Goal: Information Seeking & Learning: Learn about a topic

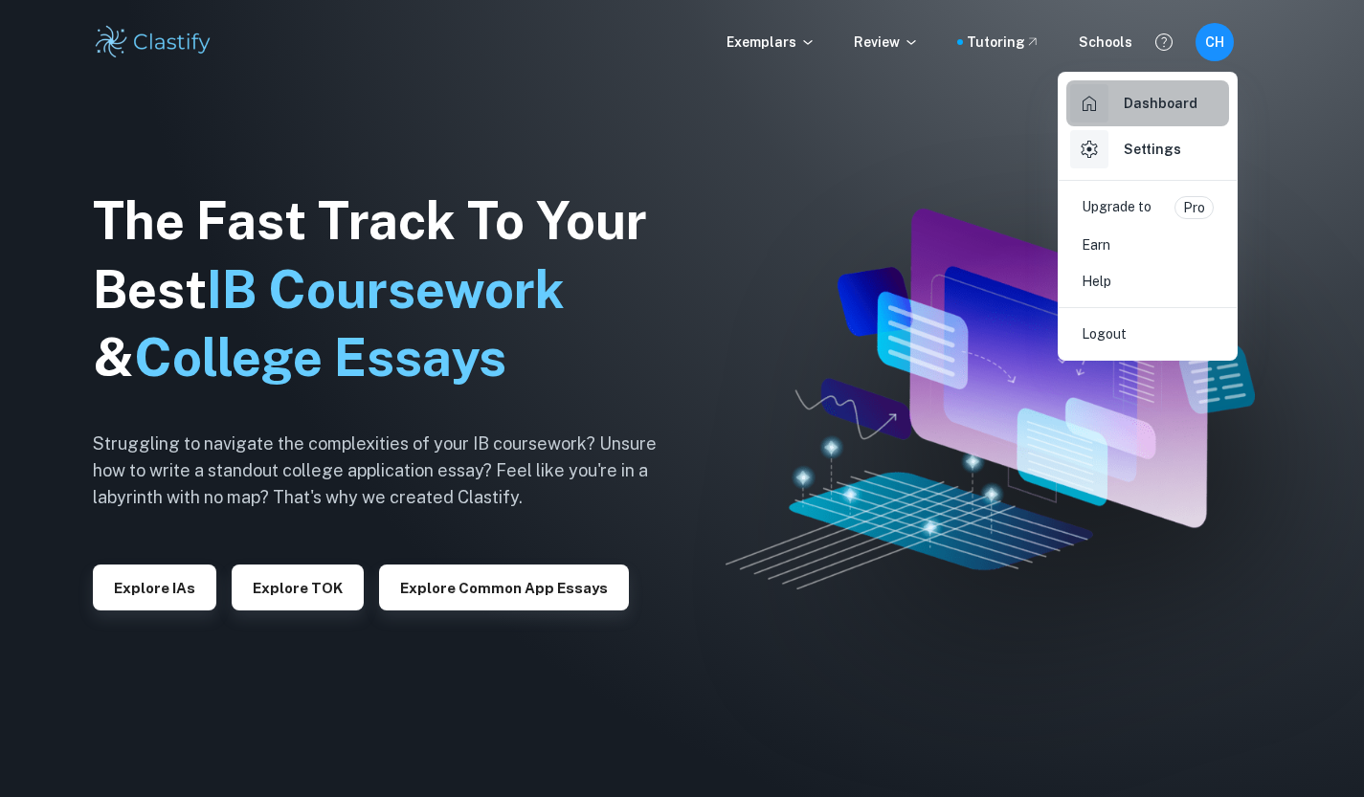
click at [1142, 115] on div "Dashboard" at bounding box center [1133, 103] width 127 height 38
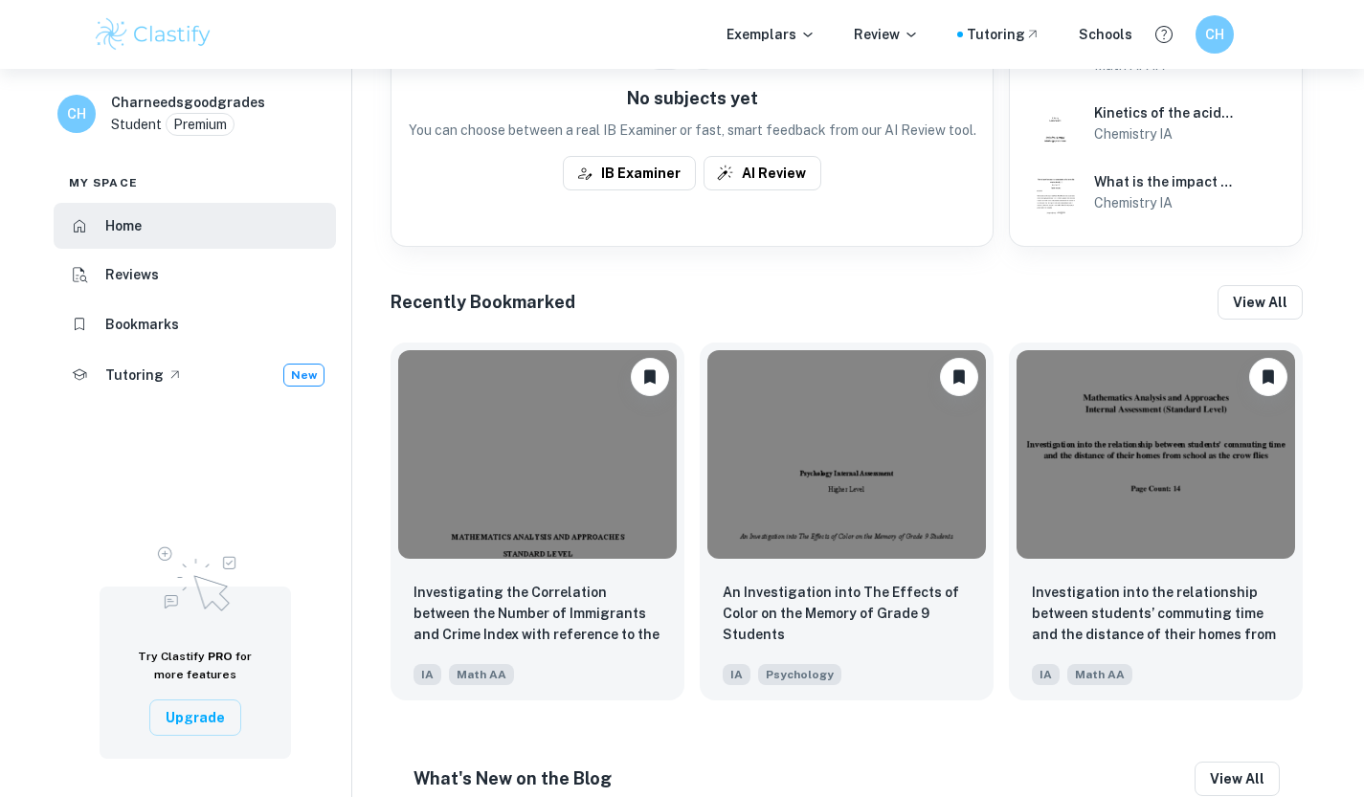
scroll to position [766, 0]
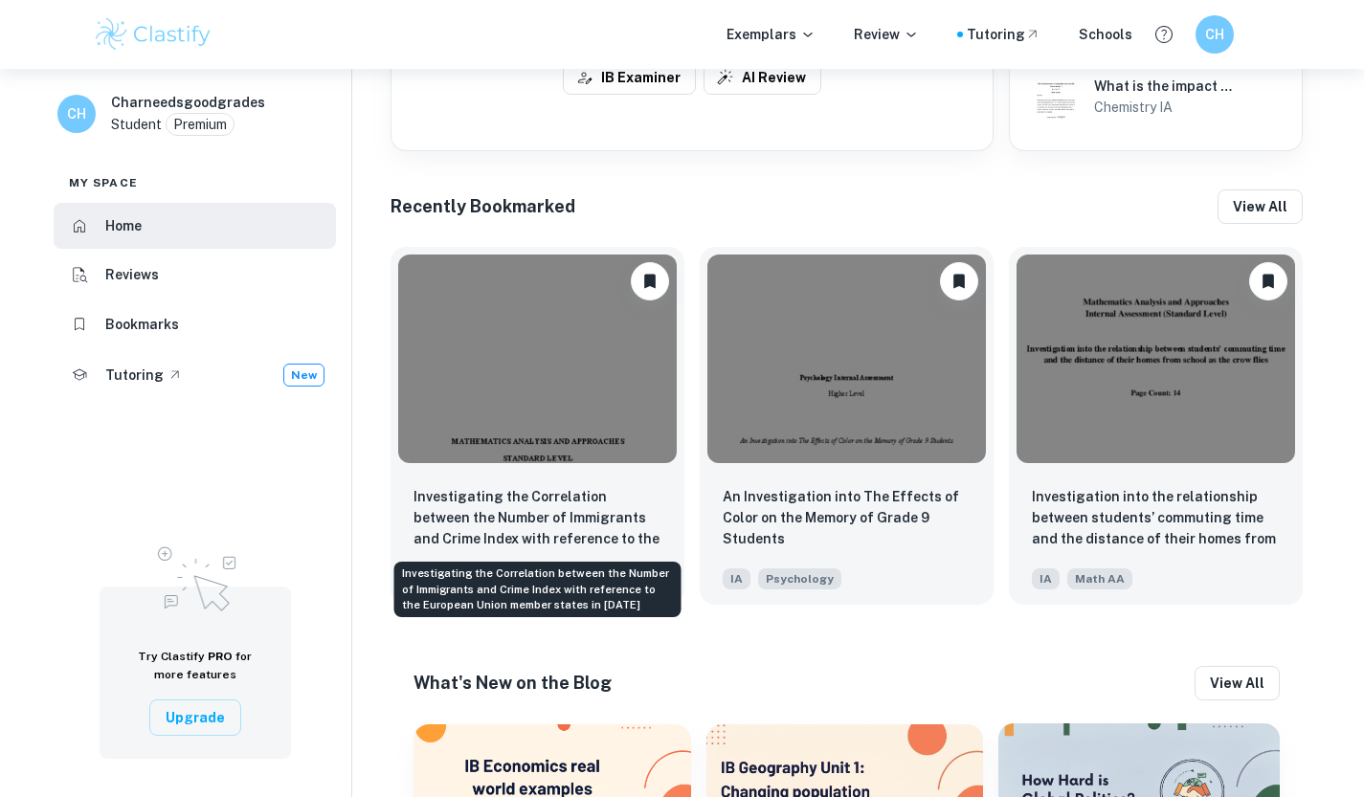
click at [552, 517] on p "Investigating the Correlation between the Number of Immigrants and Crime Index …" at bounding box center [537, 518] width 248 height 65
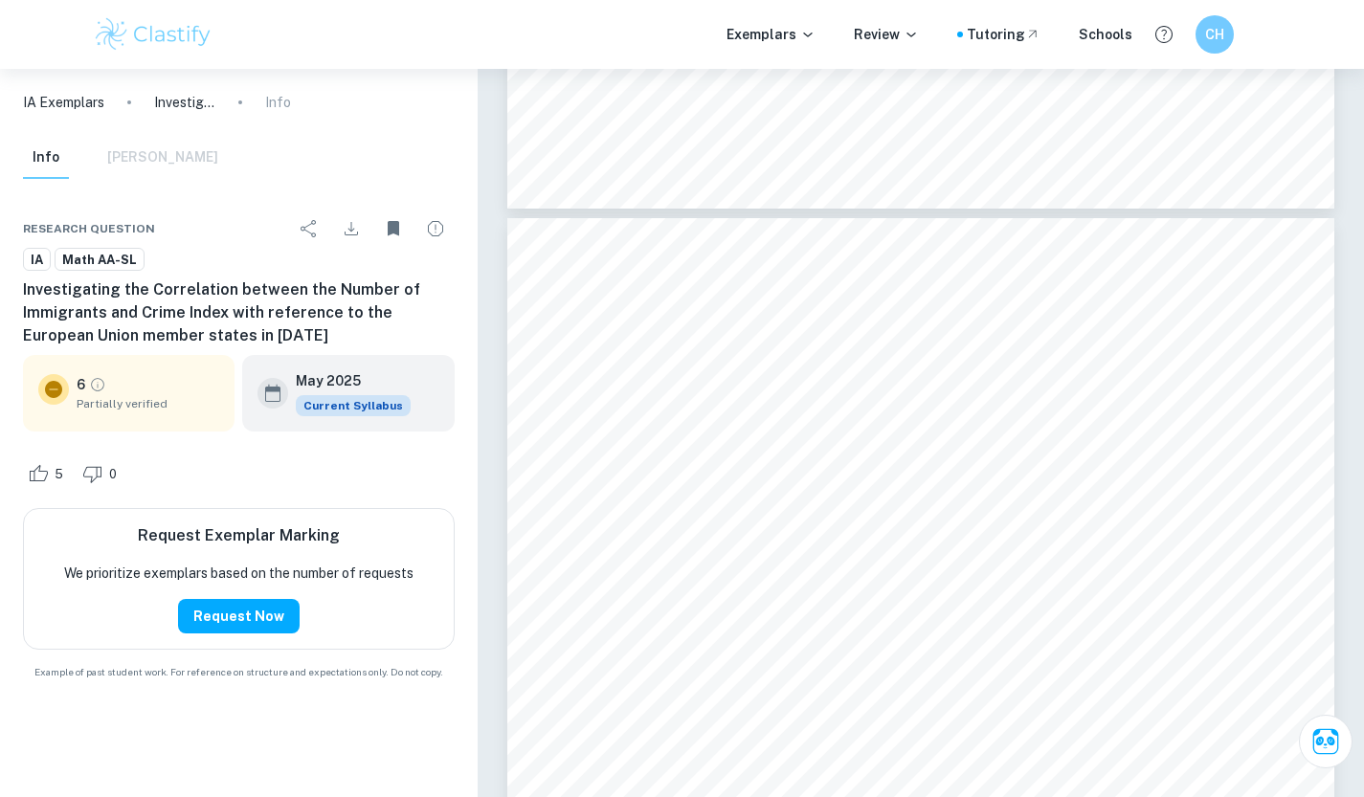
scroll to position [3637, 0]
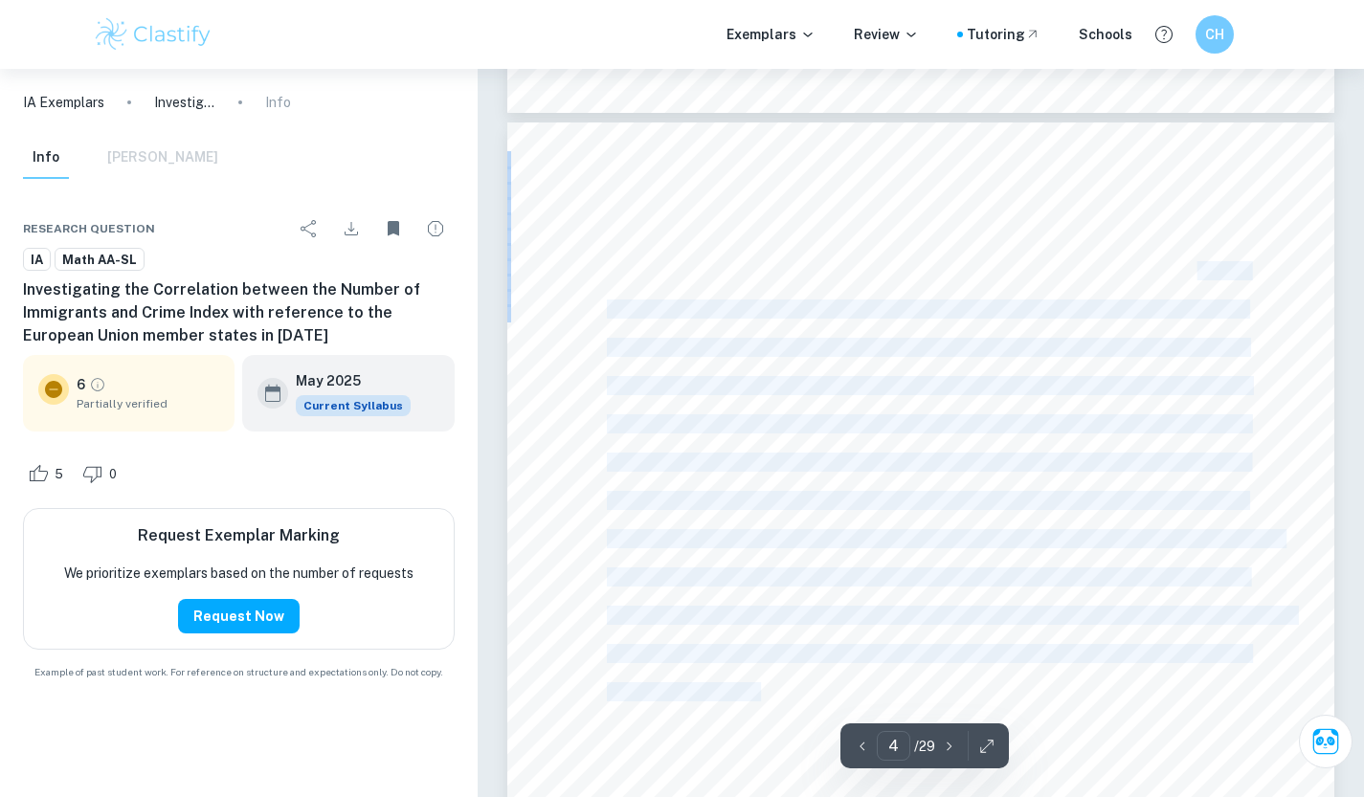
drag, startPoint x: 1183, startPoint y: 274, endPoint x: 770, endPoint y: 683, distance: 581.3
click at [758, 686] on div "4 step will be to calculate the [PERSON_NAME] correlation coefficient to determ…" at bounding box center [920, 706] width 827 height 1169
copy div "he next step will be to analyse the scatter plot of these data without fitting …"
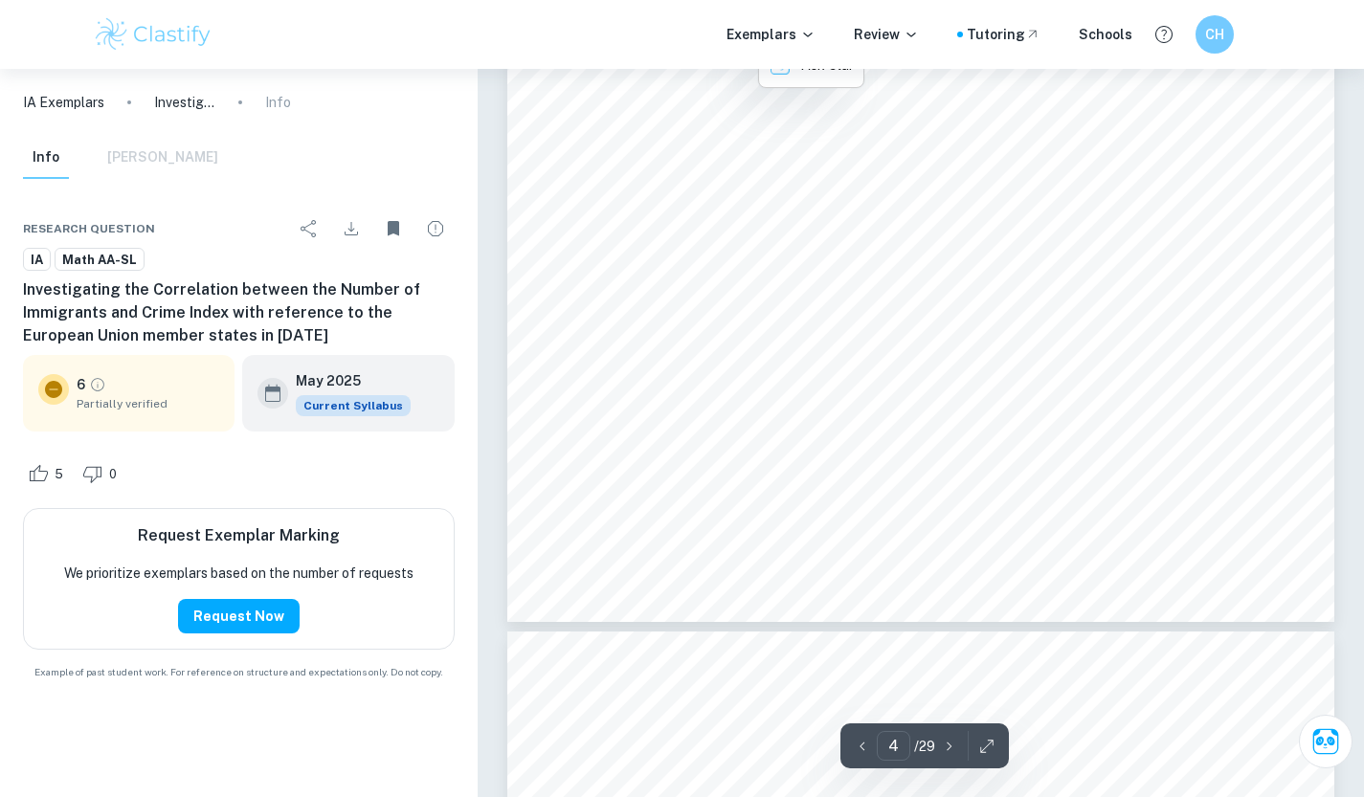
scroll to position [4019, 0]
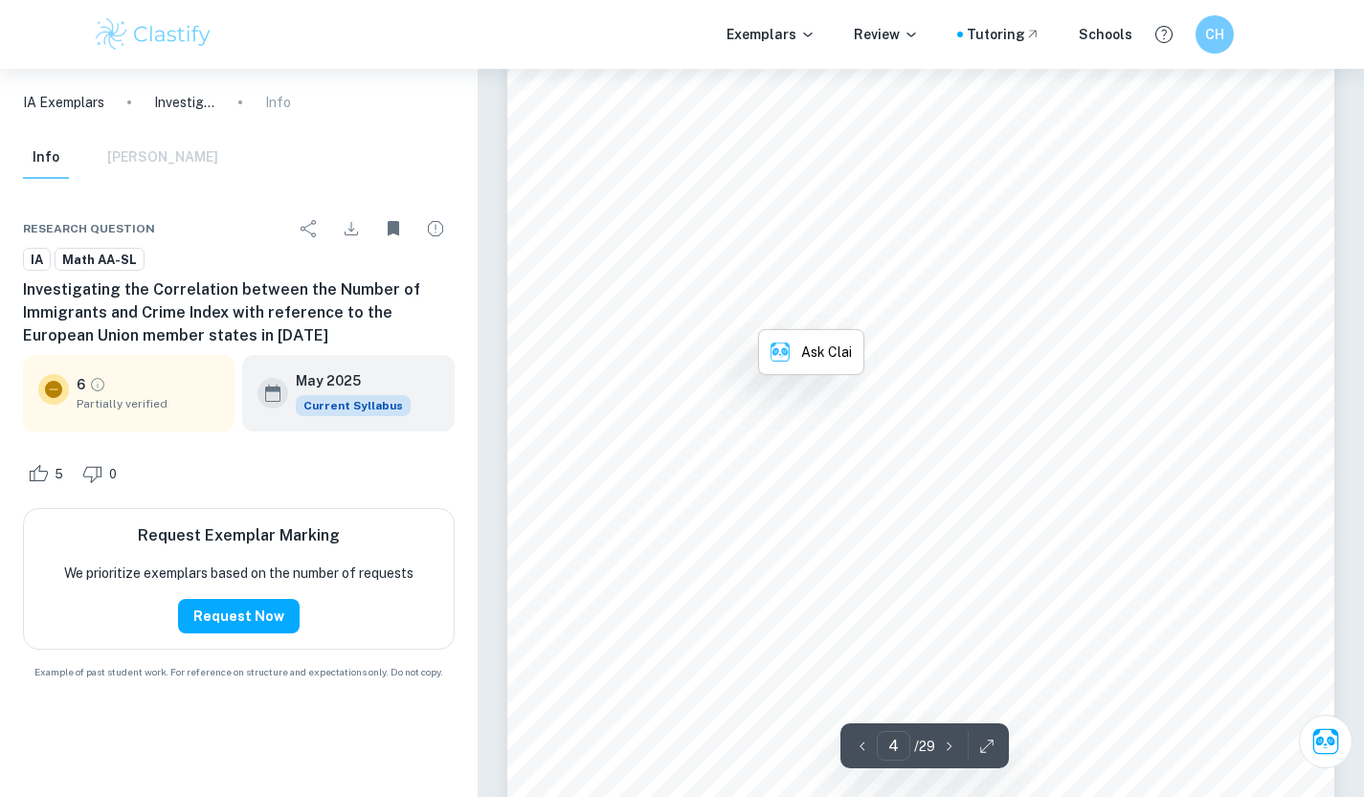
click at [937, 373] on div "4 step will be to calculate the [PERSON_NAME] correlation coefficient to determ…" at bounding box center [920, 324] width 827 height 1169
drag, startPoint x: 604, startPoint y: 285, endPoint x: 1145, endPoint y: 681, distance: 670.3
click at [1150, 686] on div "4 step will be to calculate the [PERSON_NAME] correlation coefficient to determ…" at bounding box center [920, 228] width 827 height 1169
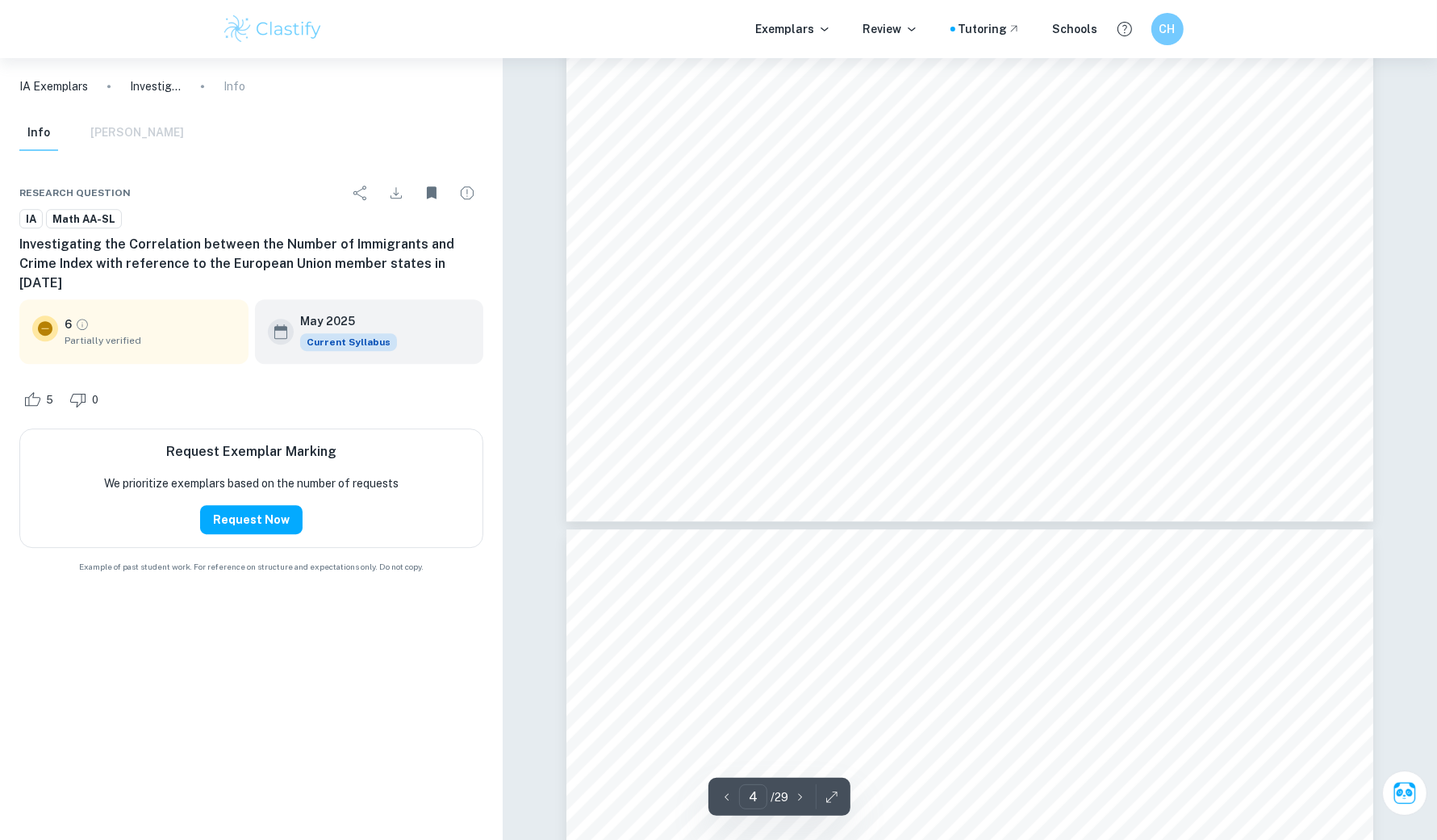
scroll to position [4052, 0]
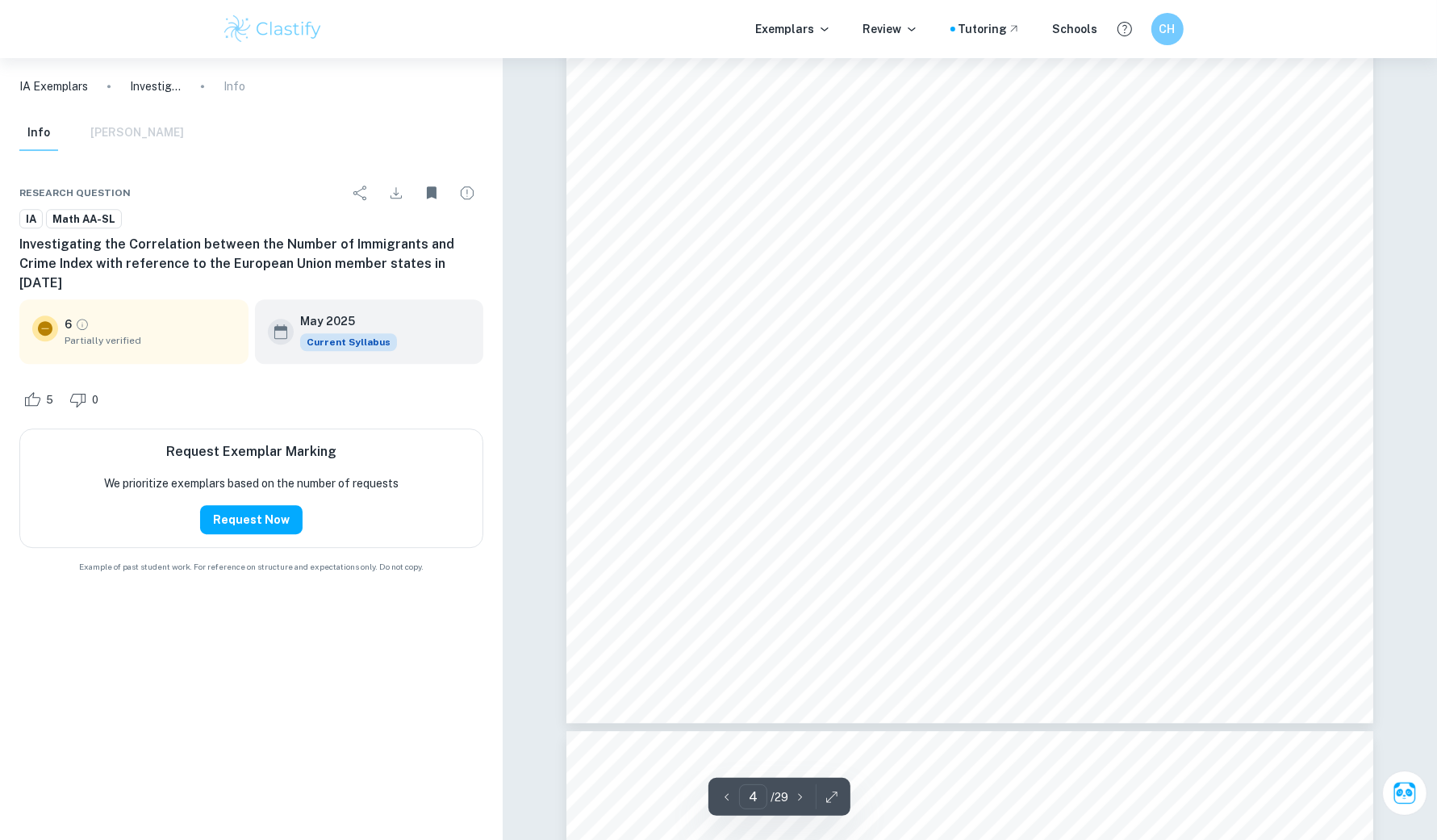
drag, startPoint x: 662, startPoint y: 211, endPoint x: 898, endPoint y: 520, distance: 388.8
click at [903, 527] on div "4 step will be to calculate the [PERSON_NAME] correlation coefficient to determ…" at bounding box center [970, 153] width 807 height 1142
drag, startPoint x: 663, startPoint y: 169, endPoint x: 861, endPoint y: 564, distance: 441.8
click at [868, 568] on div "4 step will be to calculate the [PERSON_NAME] correlation coefficient to determ…" at bounding box center [970, 153] width 807 height 1142
click at [751, 456] on div "4 step will be to calculate the [PERSON_NAME] correlation coefficient to determ…" at bounding box center [970, 153] width 807 height 1142
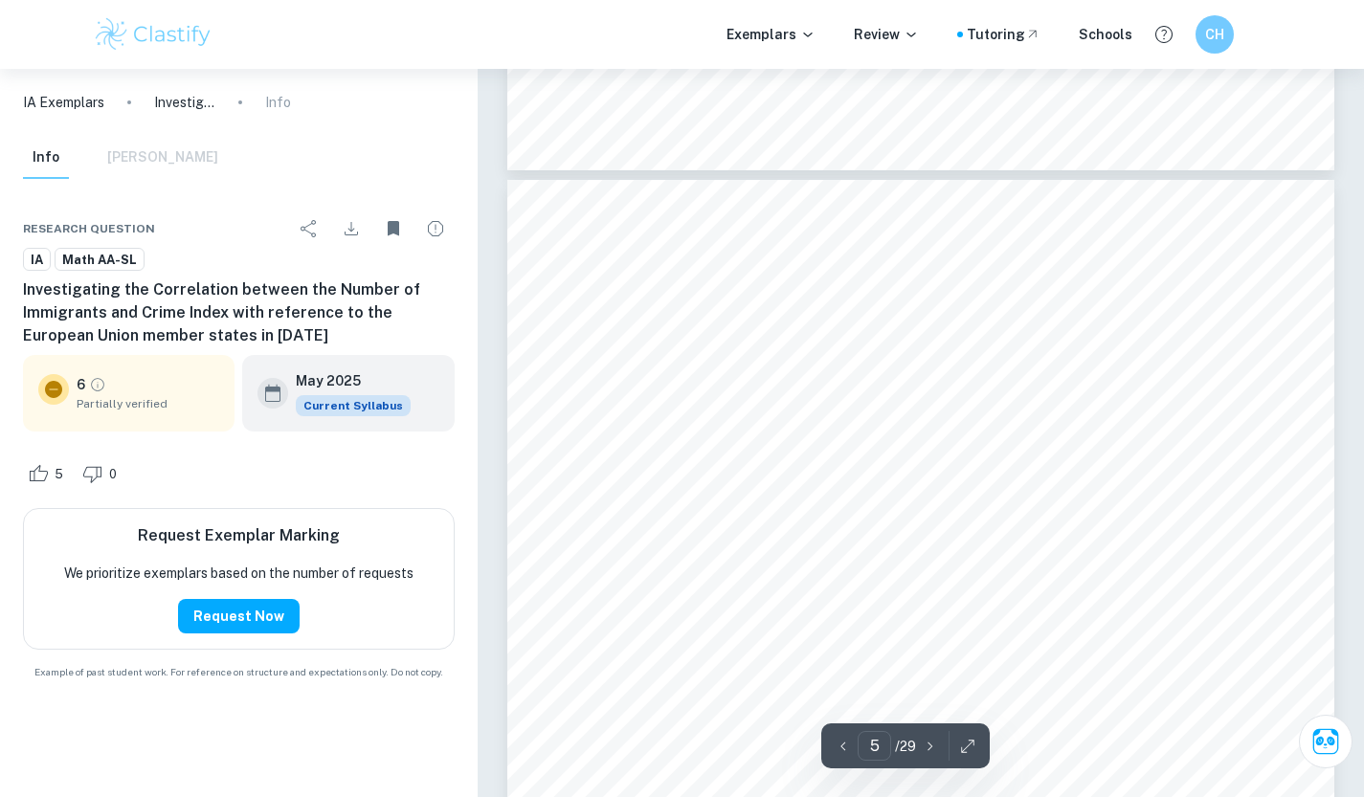
scroll to position [5045, 0]
drag, startPoint x: 607, startPoint y: 194, endPoint x: 738, endPoint y: 183, distance: 131.6
click at [740, 187] on div "5 in which they are not normally resident nor hold citizenship, with the intent…" at bounding box center [920, 477] width 827 height 1169
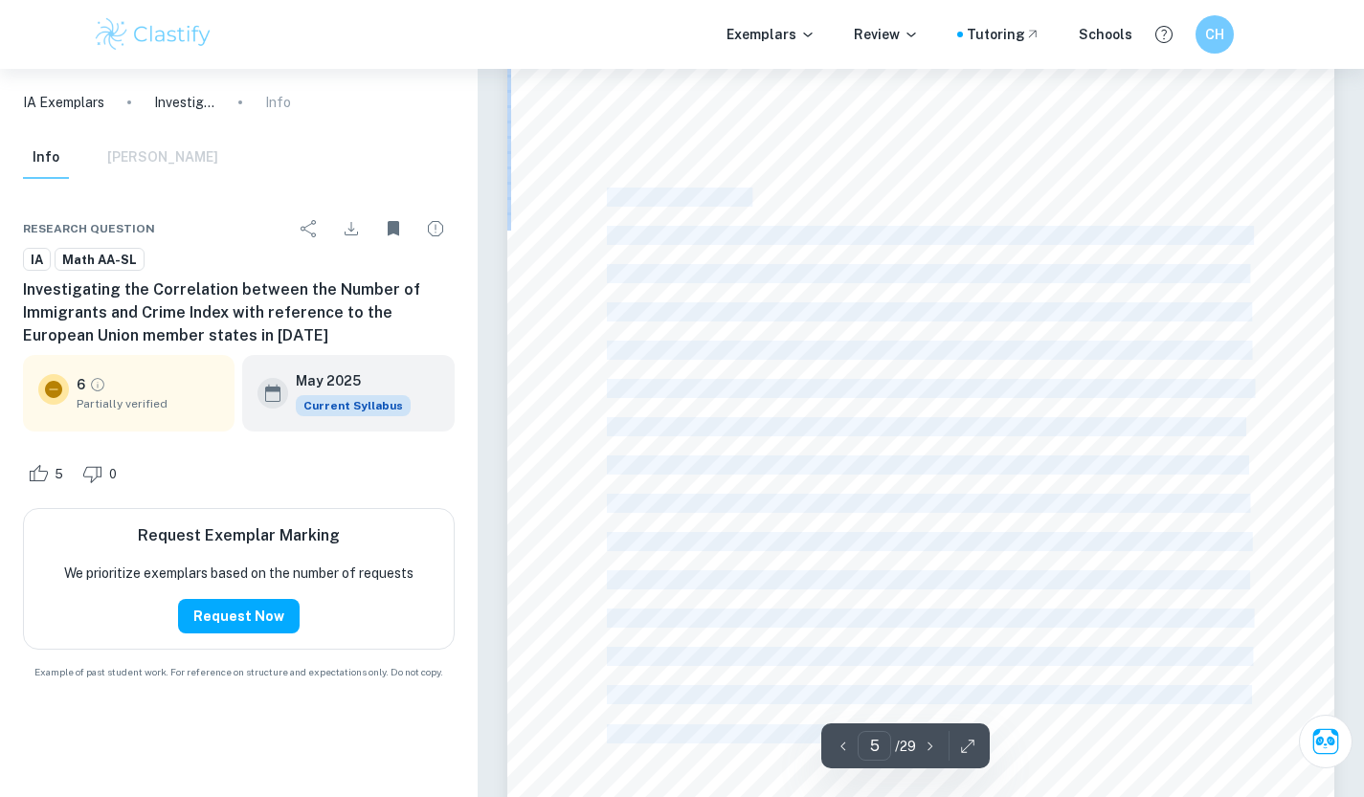
copy div "Univariate analysis To begin with, I will conduct a statistical exploration pha…"
click at [759, 488] on div "5 in which they are not normally resident nor hold citizenship, with the intent…" at bounding box center [920, 477] width 827 height 1169
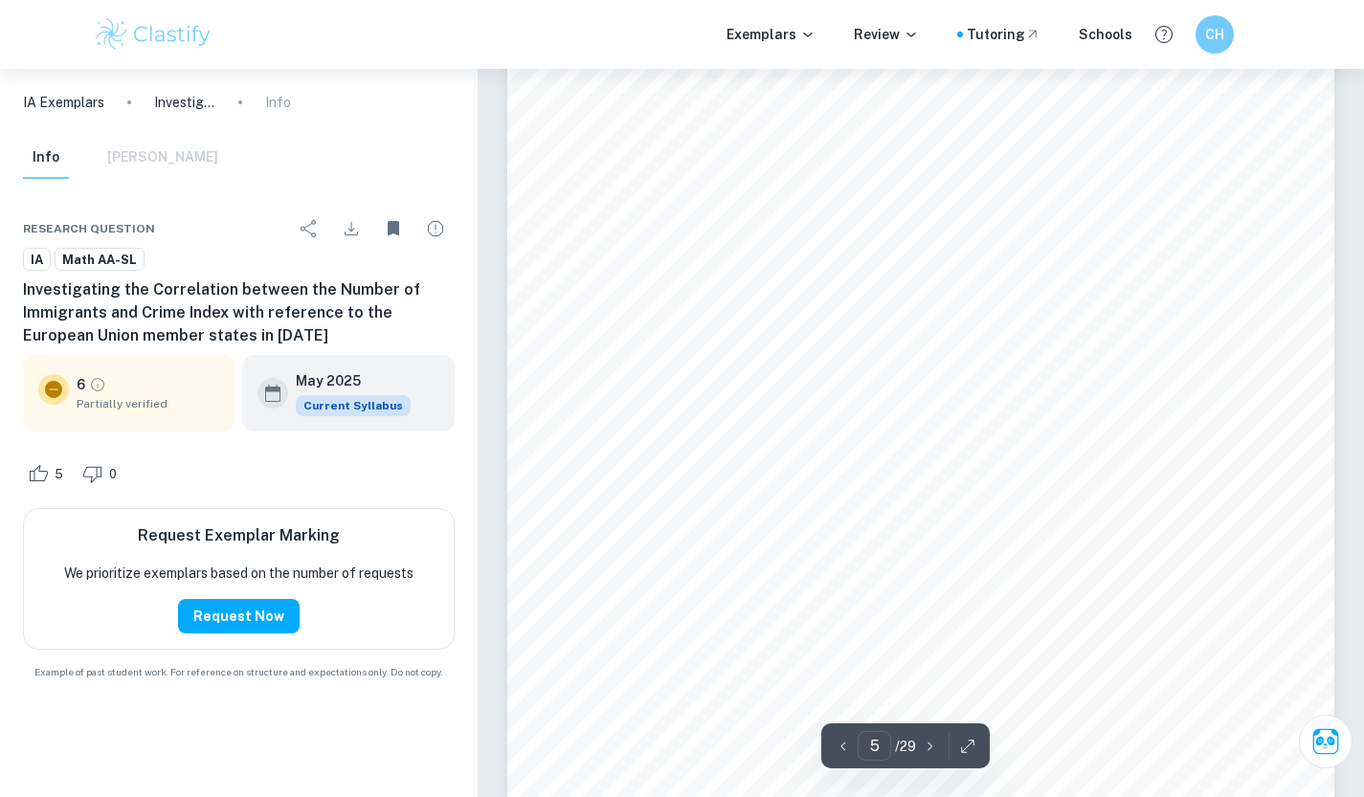
drag, startPoint x: 605, startPoint y: 194, endPoint x: 598, endPoint y: 232, distance: 37.9
click at [605, 223] on div "5 in which they are not normally resident nor hold citizenship, with the intent…" at bounding box center [920, 477] width 827 height 1169
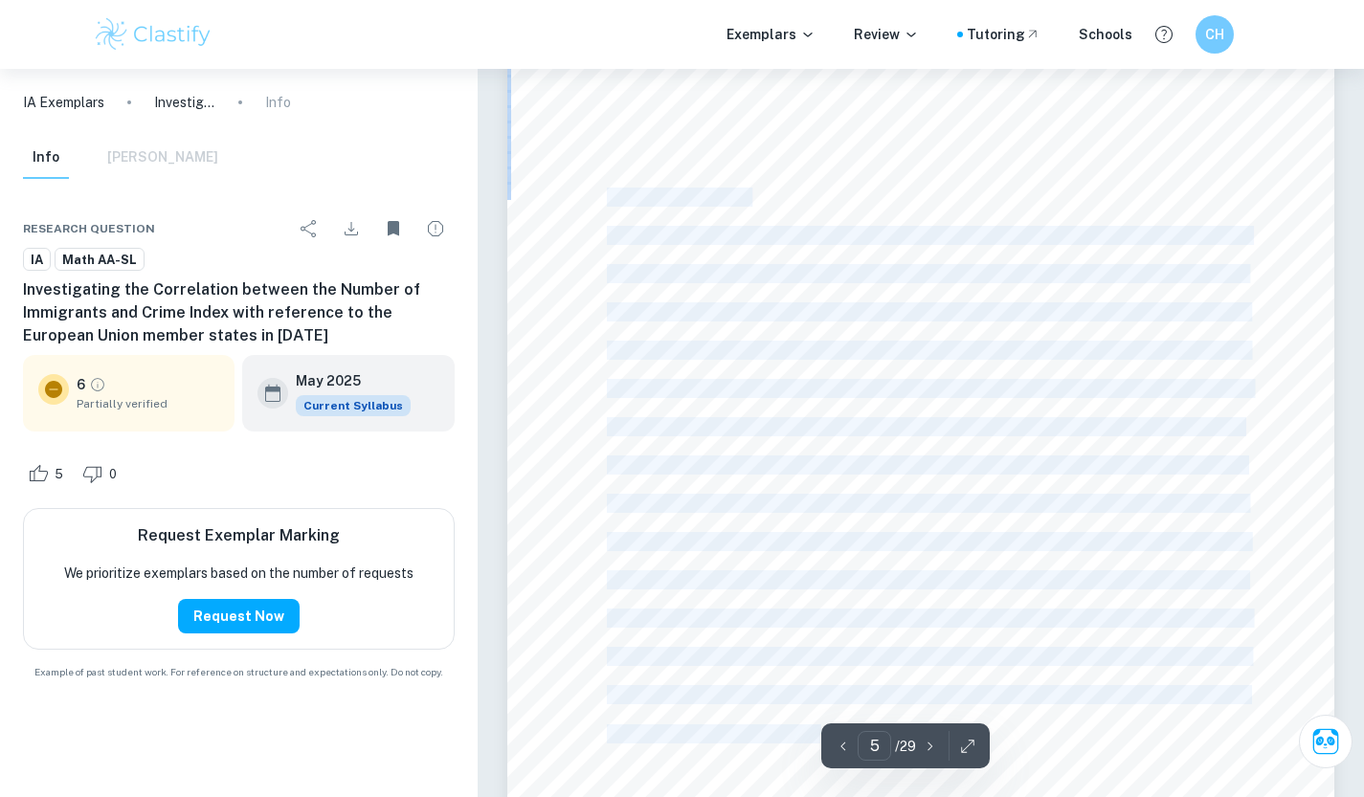
drag, startPoint x: 610, startPoint y: 193, endPoint x: 818, endPoint y: 729, distance: 575.1
click at [818, 729] on div "5 in which they are not normally resident nor hold citizenship, with the intent…" at bounding box center [920, 477] width 827 height 1169
copy div "Univariate analysis To begin with, I will conduct a statistical exploration pha…"
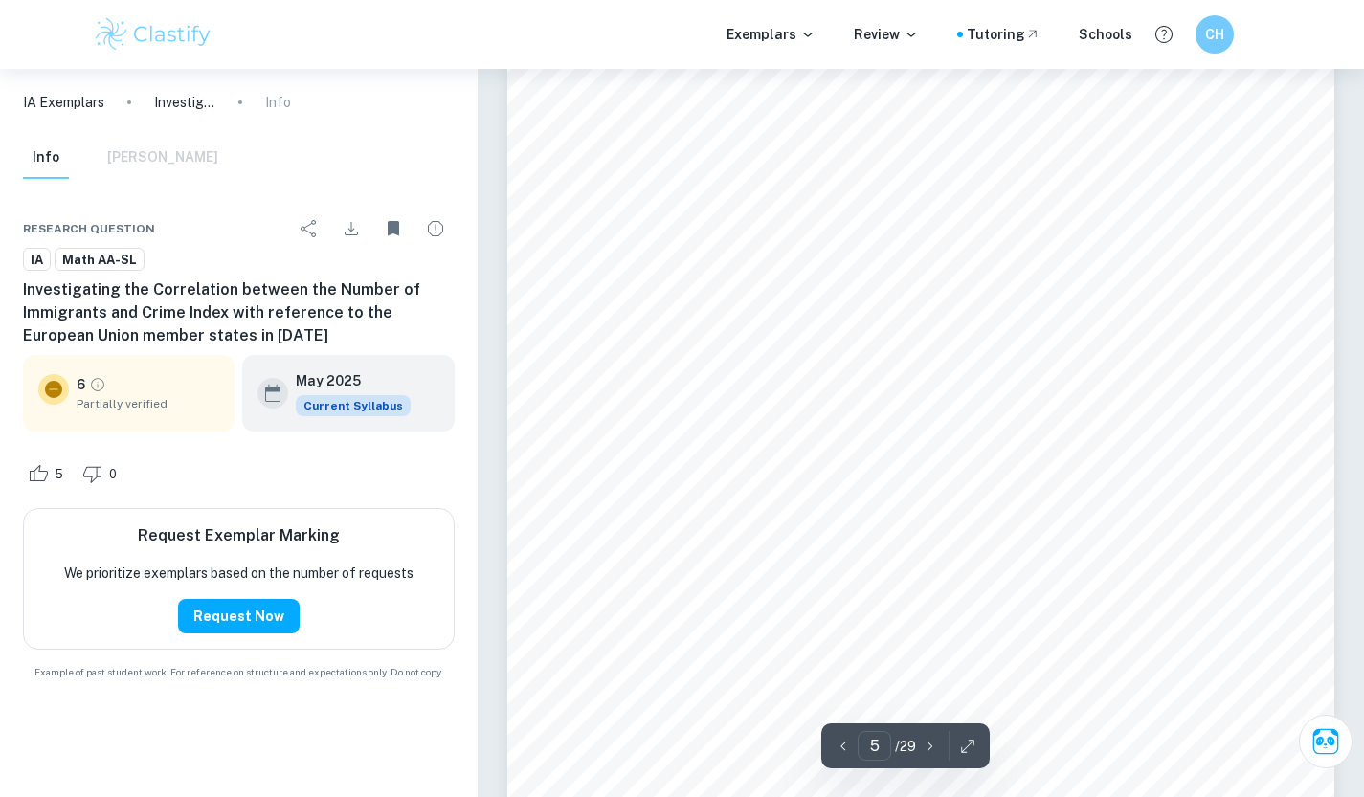
scroll to position [5692, 0]
drag, startPoint x: 607, startPoint y: 525, endPoint x: 785, endPoint y: 558, distance: 180.9
click at [130, 395] on span "Partially verified" at bounding box center [148, 403] width 143 height 17
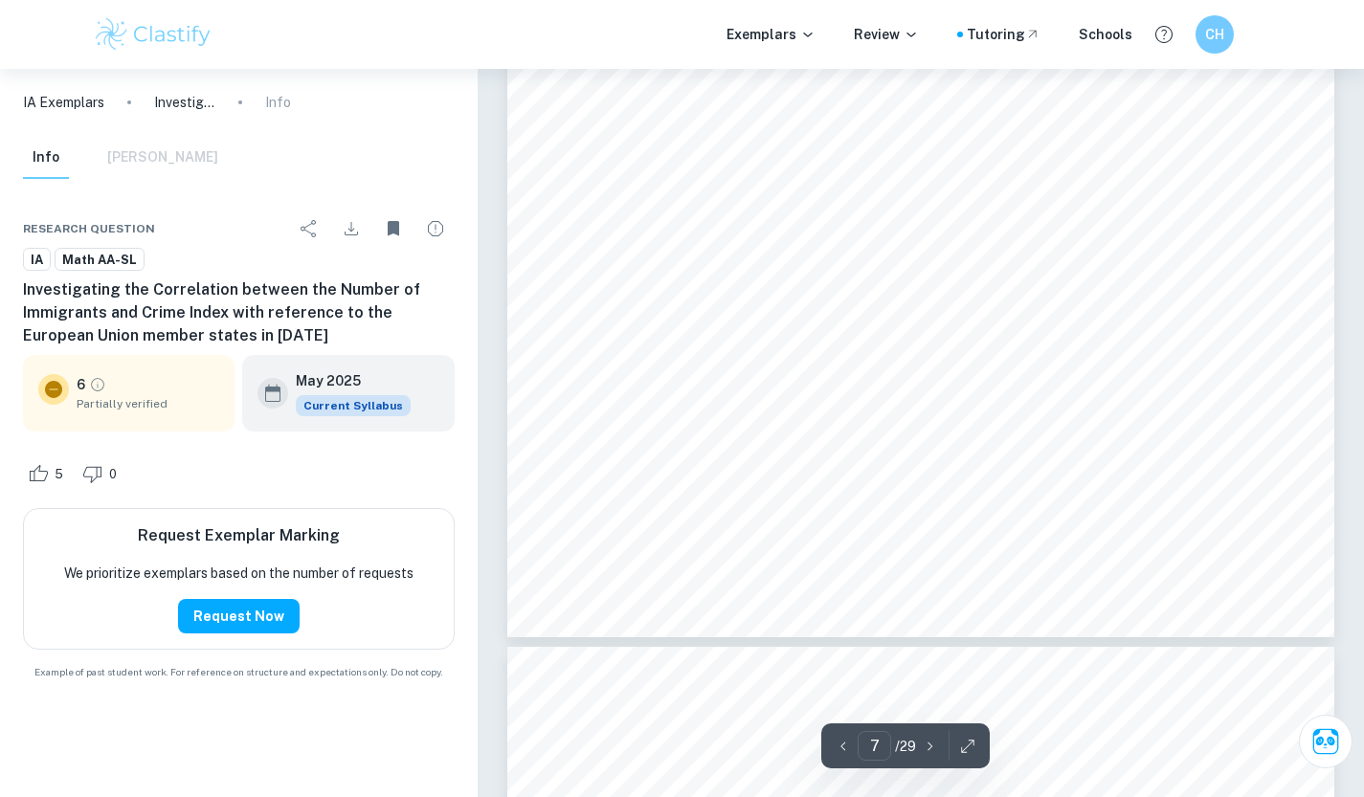
scroll to position [7032, 0]
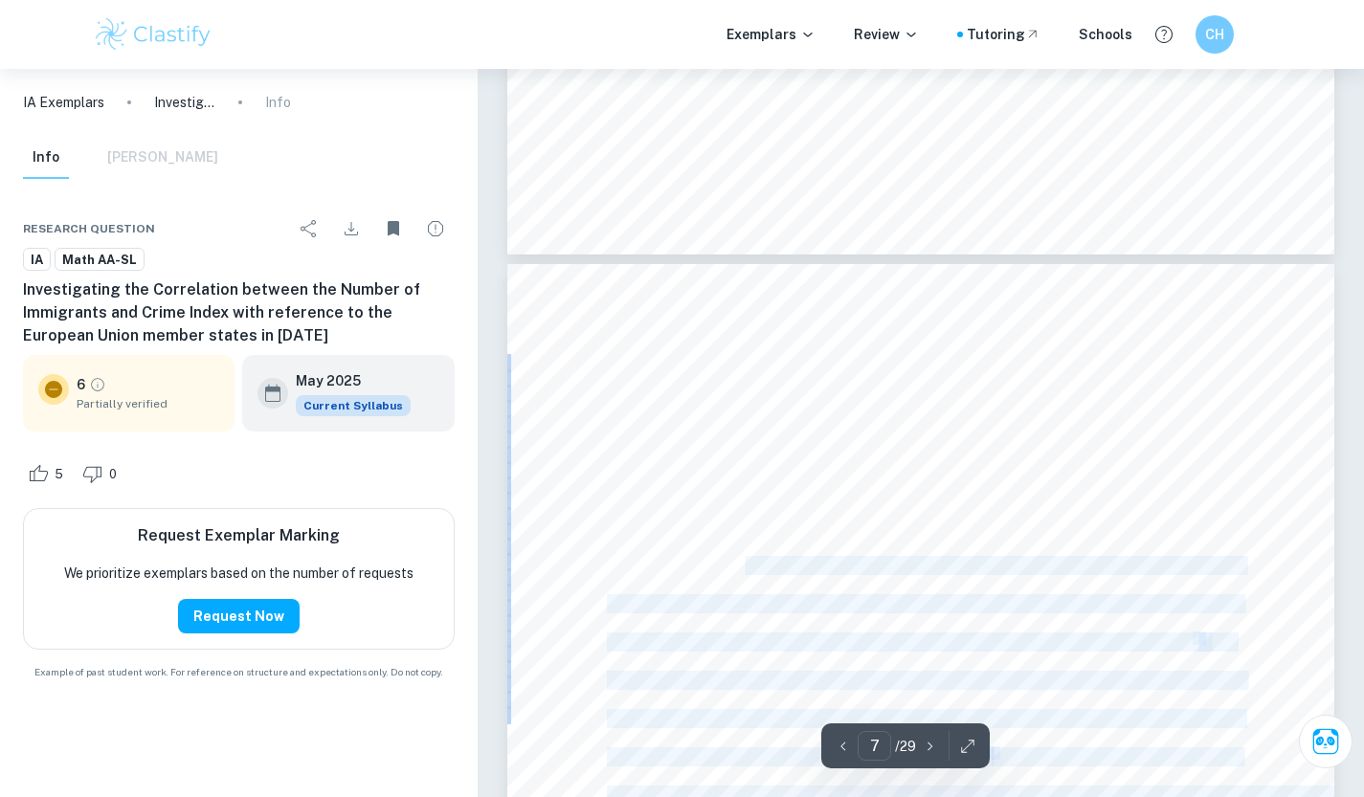
drag, startPoint x: 607, startPoint y: 368, endPoint x: 723, endPoint y: 533, distance: 201.8
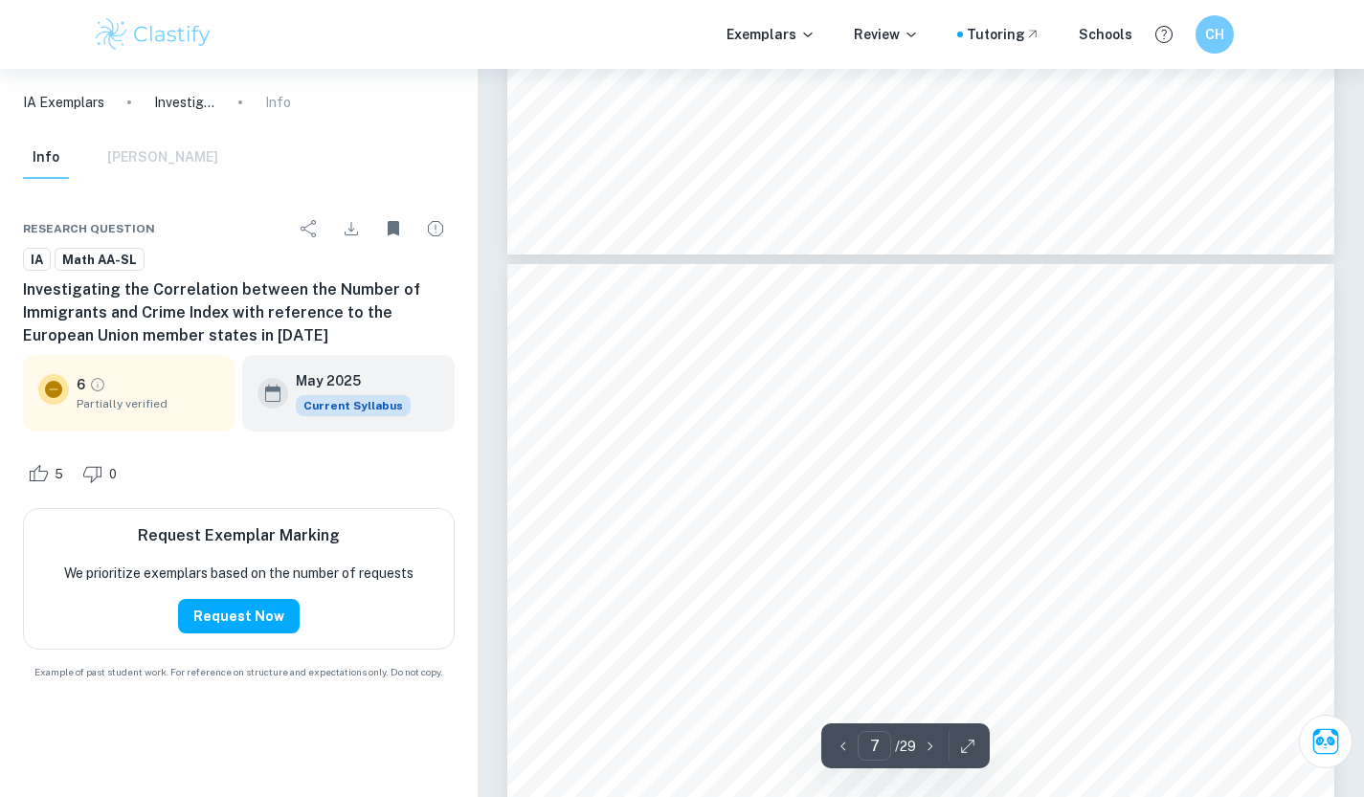
drag, startPoint x: 607, startPoint y: 185, endPoint x: 605, endPoint y: 171, distance: 13.5
click at [607, 171] on div "7 Table 2 shows a 5-figure summary of the crime indexes of the EU member states…" at bounding box center [920, 657] width 827 height 1169
click at [607, 175] on div "7 Table 2 shows a 5-figure summary of the crime indexes of the EU member states…" at bounding box center [920, 657] width 827 height 1169
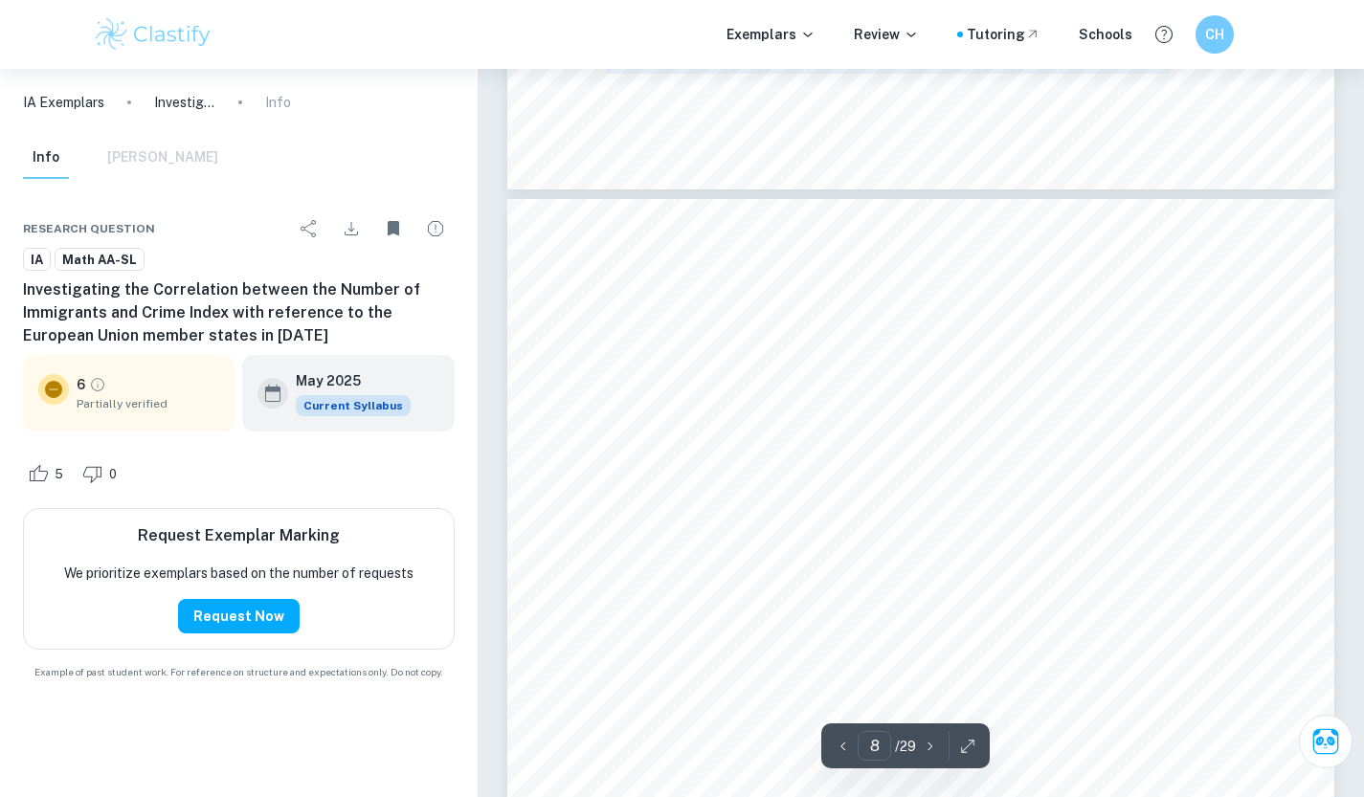
scroll to position [7989, 0]
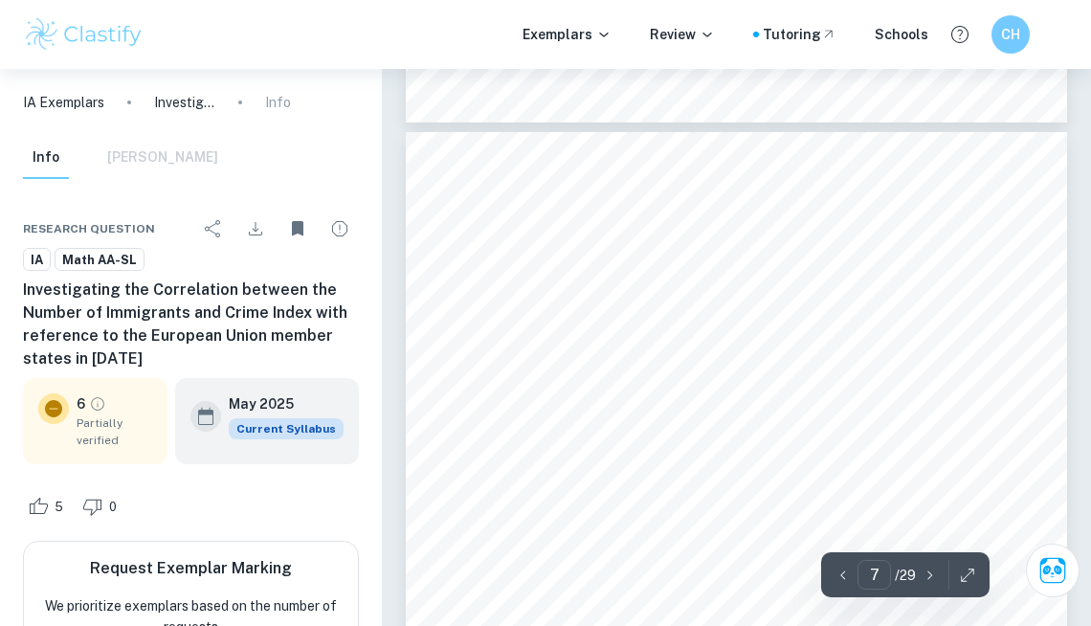
scroll to position [5834, 0]
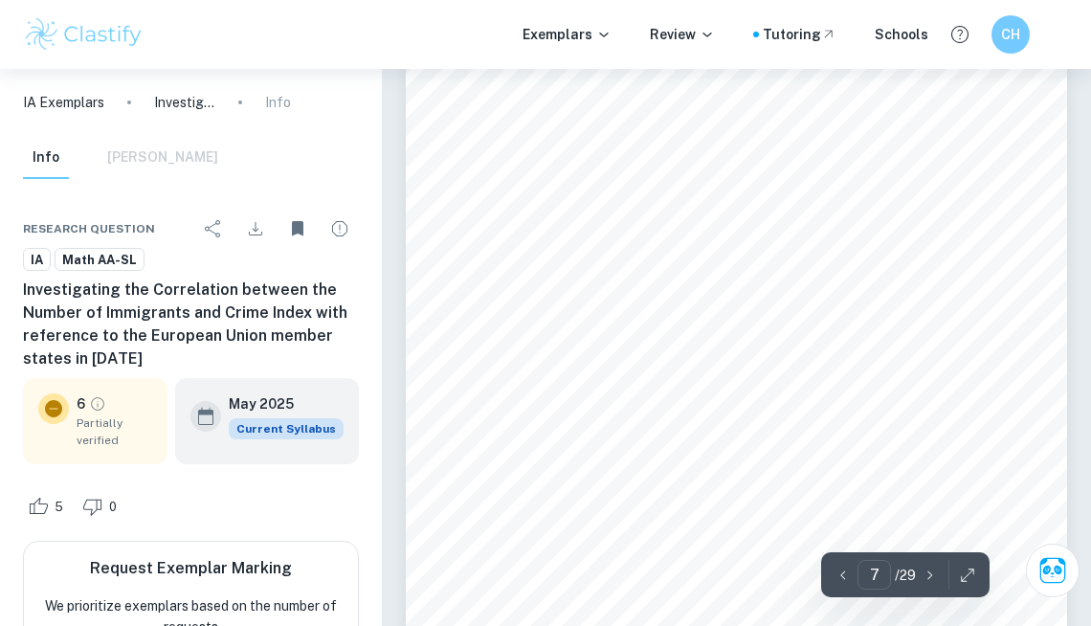
click at [478, 139] on div "7 Table 2 shows a 5-figure summary of the crime indexes of the EU member states…" at bounding box center [736, 524] width 661 height 936
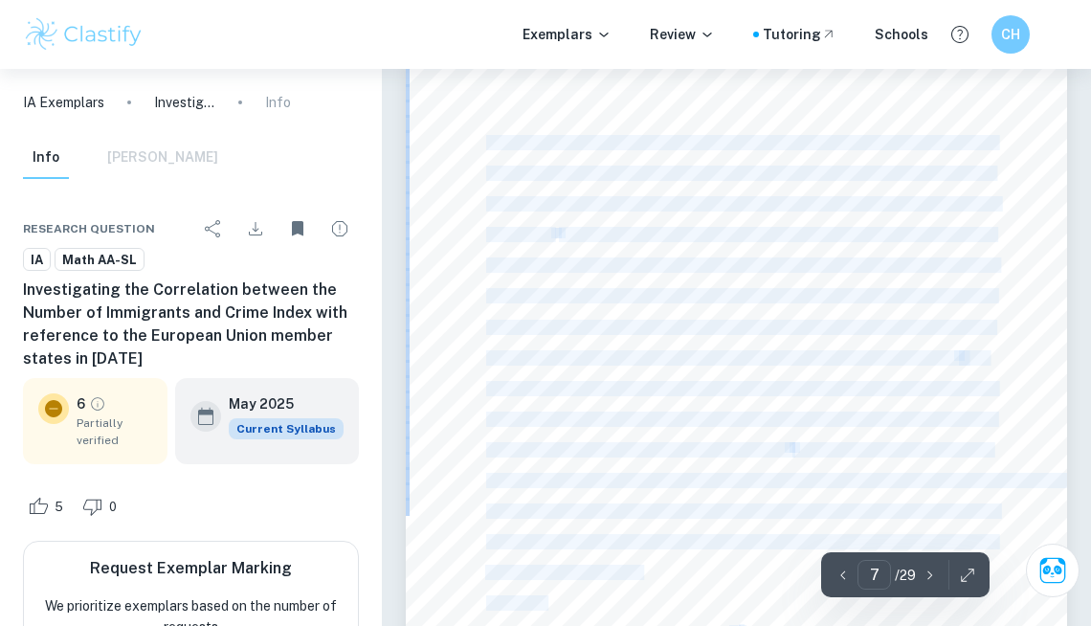
drag, startPoint x: 480, startPoint y: 135, endPoint x: 492, endPoint y: 134, distance: 11.5
click at [488, 136] on div "7 Table 2 shows a 5-figure summary of the crime indexes of the EU member states…" at bounding box center [736, 524] width 661 height 936
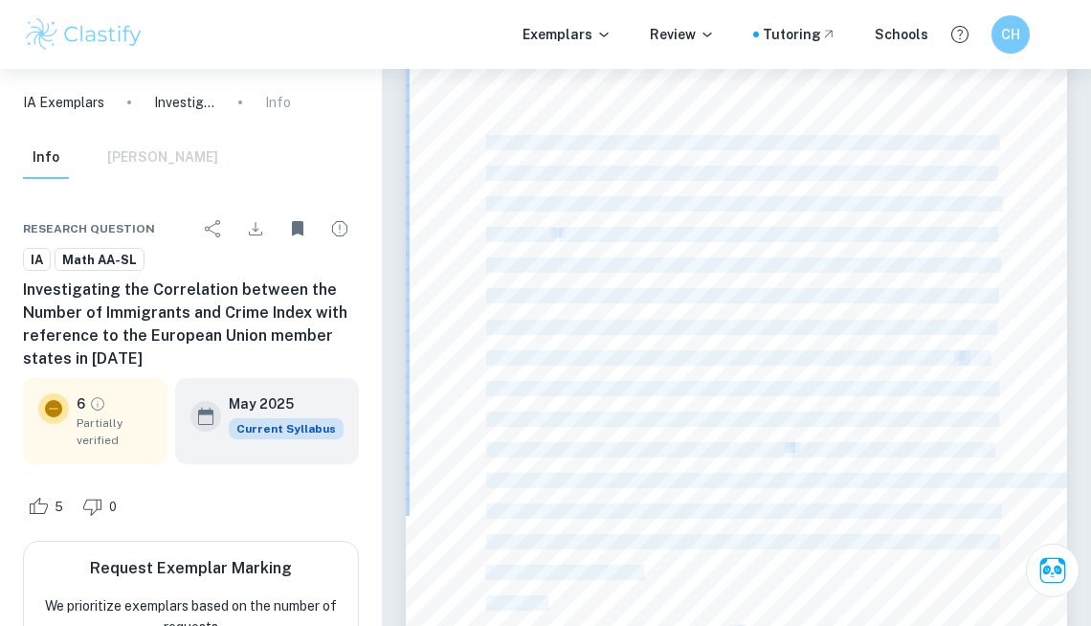
copy div "Table 2 shows a 5-figure summary of the crime indexes of the EU member states o…"
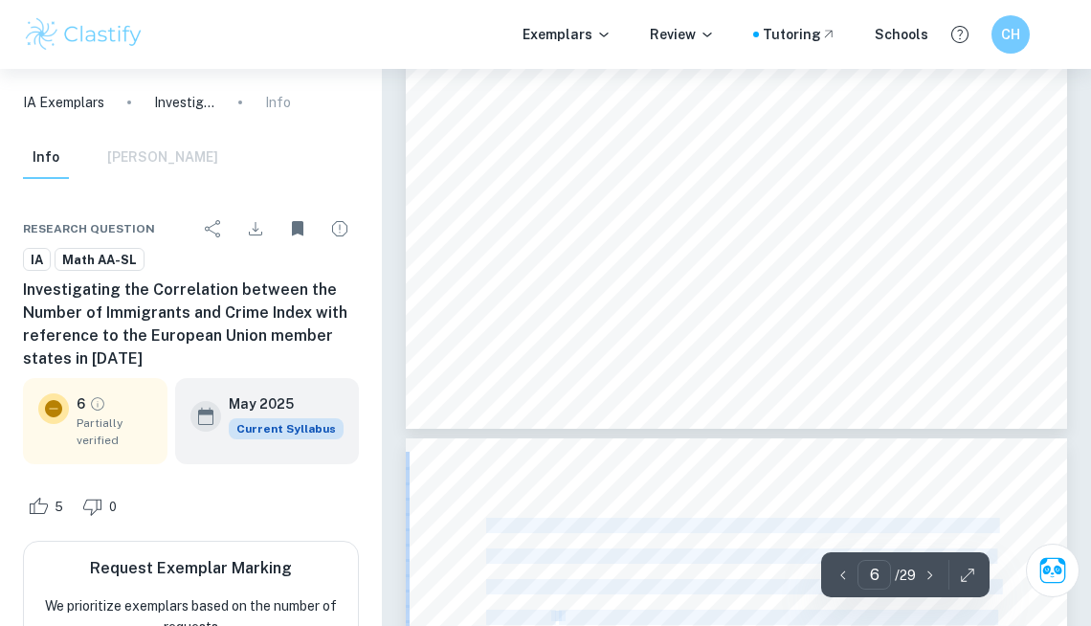
scroll to position [5374, 0]
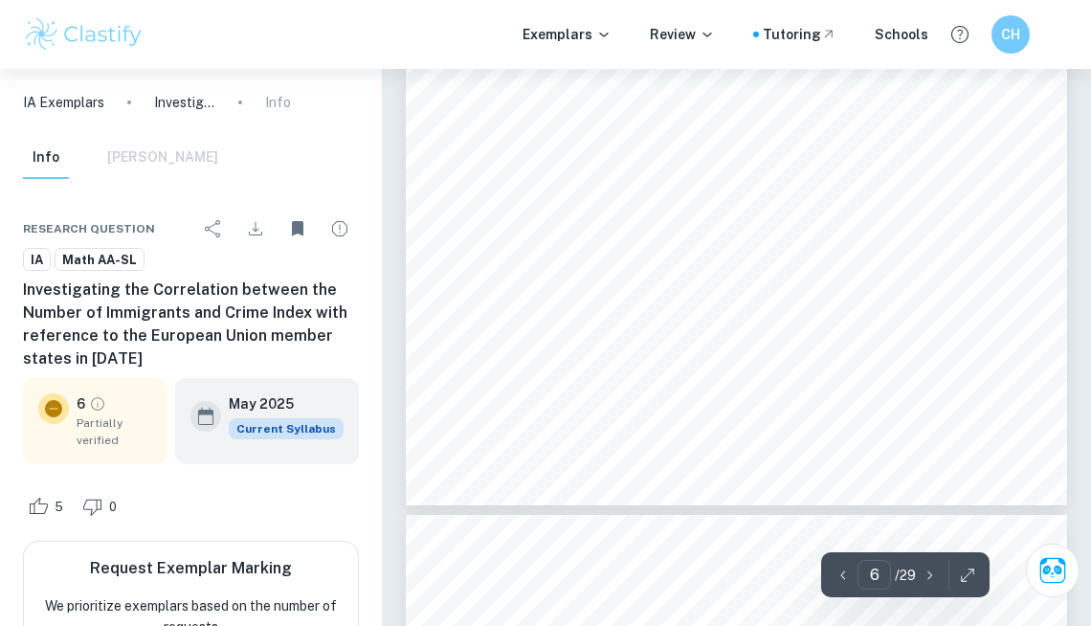
click at [758, 369] on div "6 Table 1 : Table with EU member states9 crime indexes (from 0 to 100) and numb…" at bounding box center [736, 38] width 661 height 936
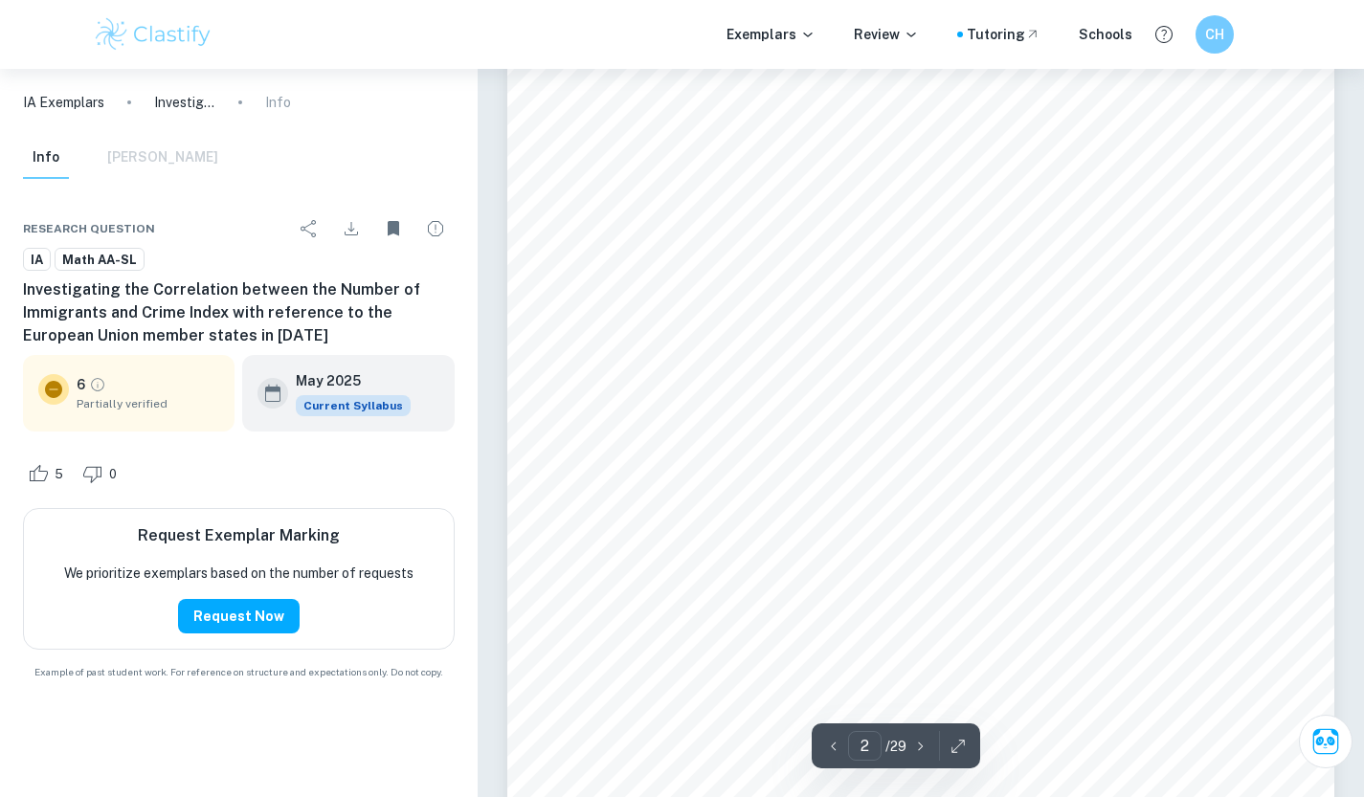
scroll to position [1481, 0]
drag, startPoint x: 608, startPoint y: 389, endPoint x: 860, endPoint y: 383, distance: 252.7
click at [869, 391] on span "[PERSON_NAME] Rank Correlation Coefficient (" at bounding box center [776, 392] width 339 height 16
click at [725, 408] on div "2 Table of contents Introduction and hypothesis 3 Plan of Investigation: 3 Univ…" at bounding box center [920, 504] width 827 height 1169
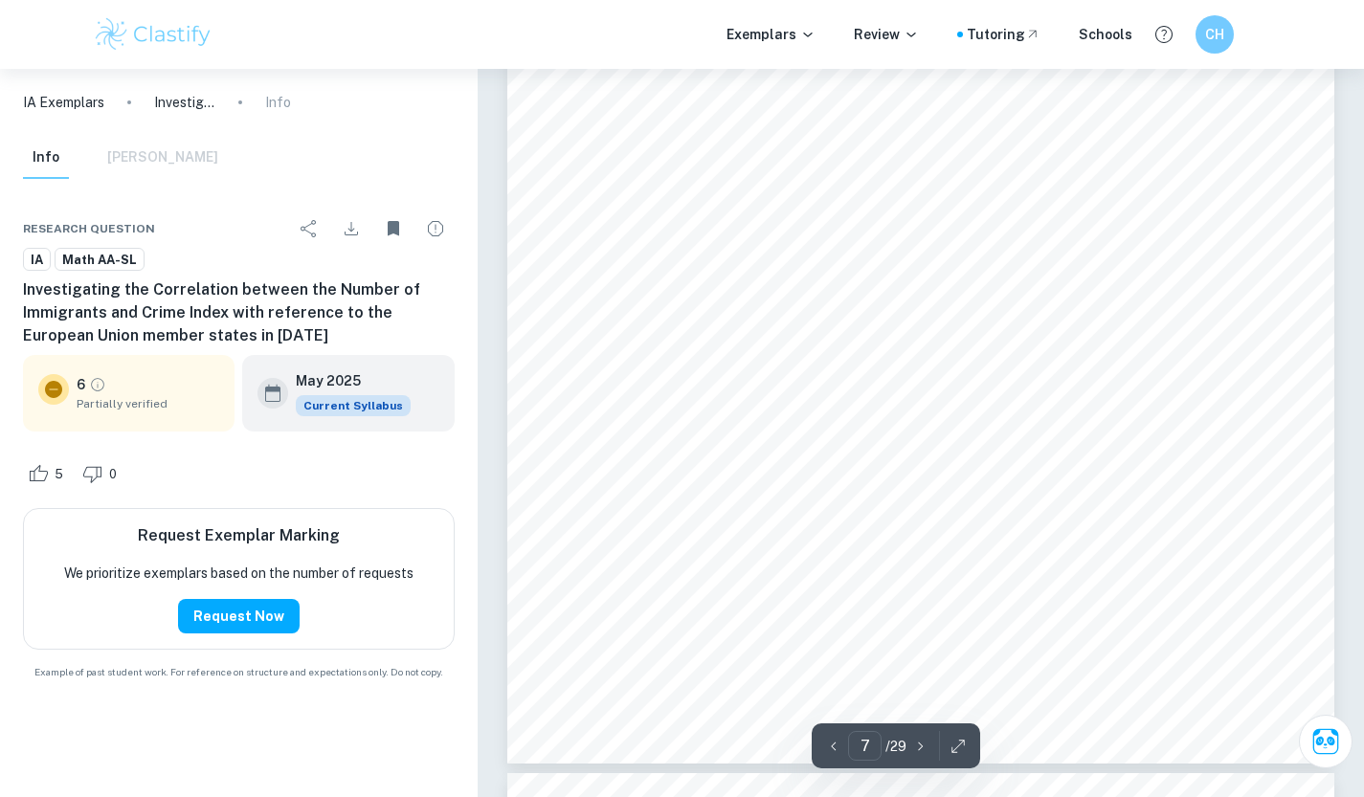
scroll to position [7606, 0]
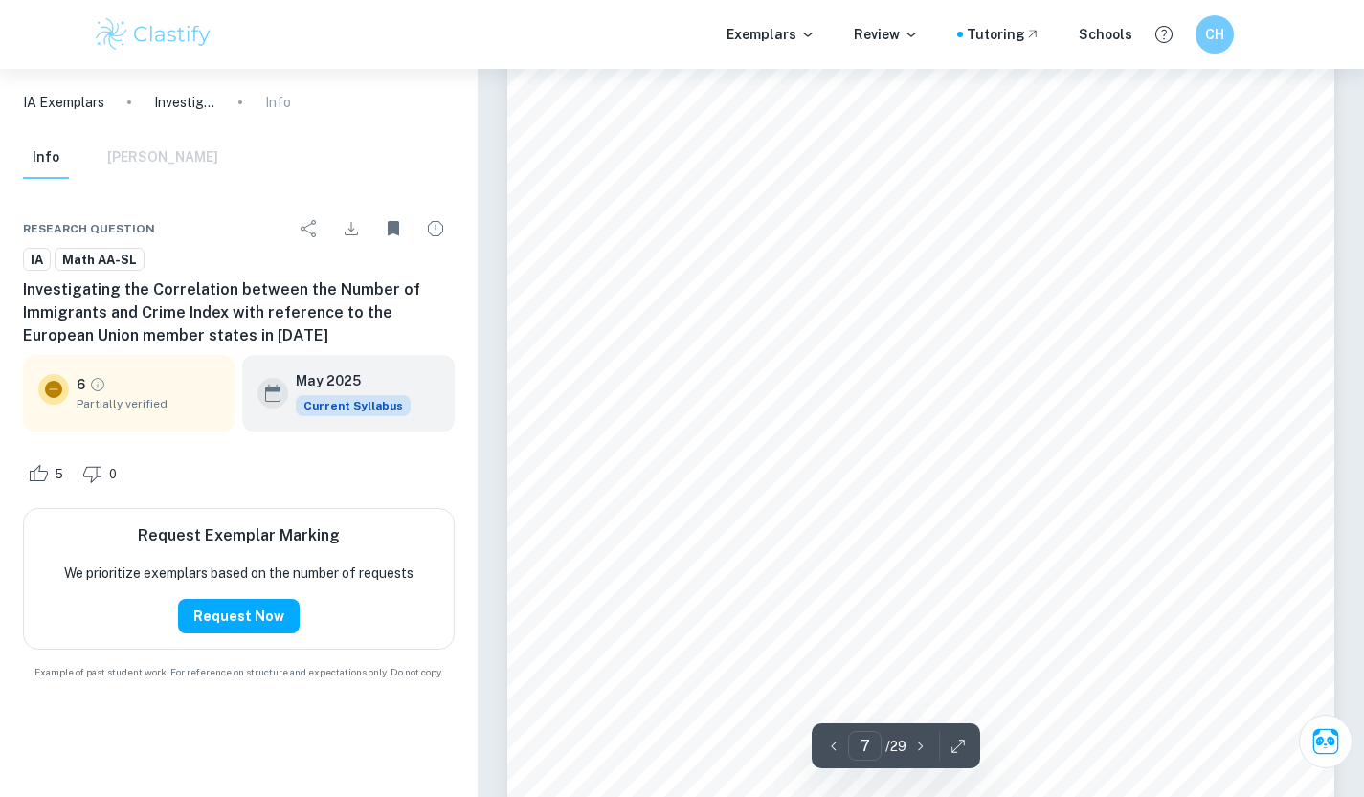
drag, startPoint x: 880, startPoint y: 427, endPoint x: 991, endPoint y: 416, distance: 111.5
click at [993, 418] on div "7 Table 2 shows a 5-figure summary of the crime indexes of the EU member states…" at bounding box center [920, 274] width 827 height 1169
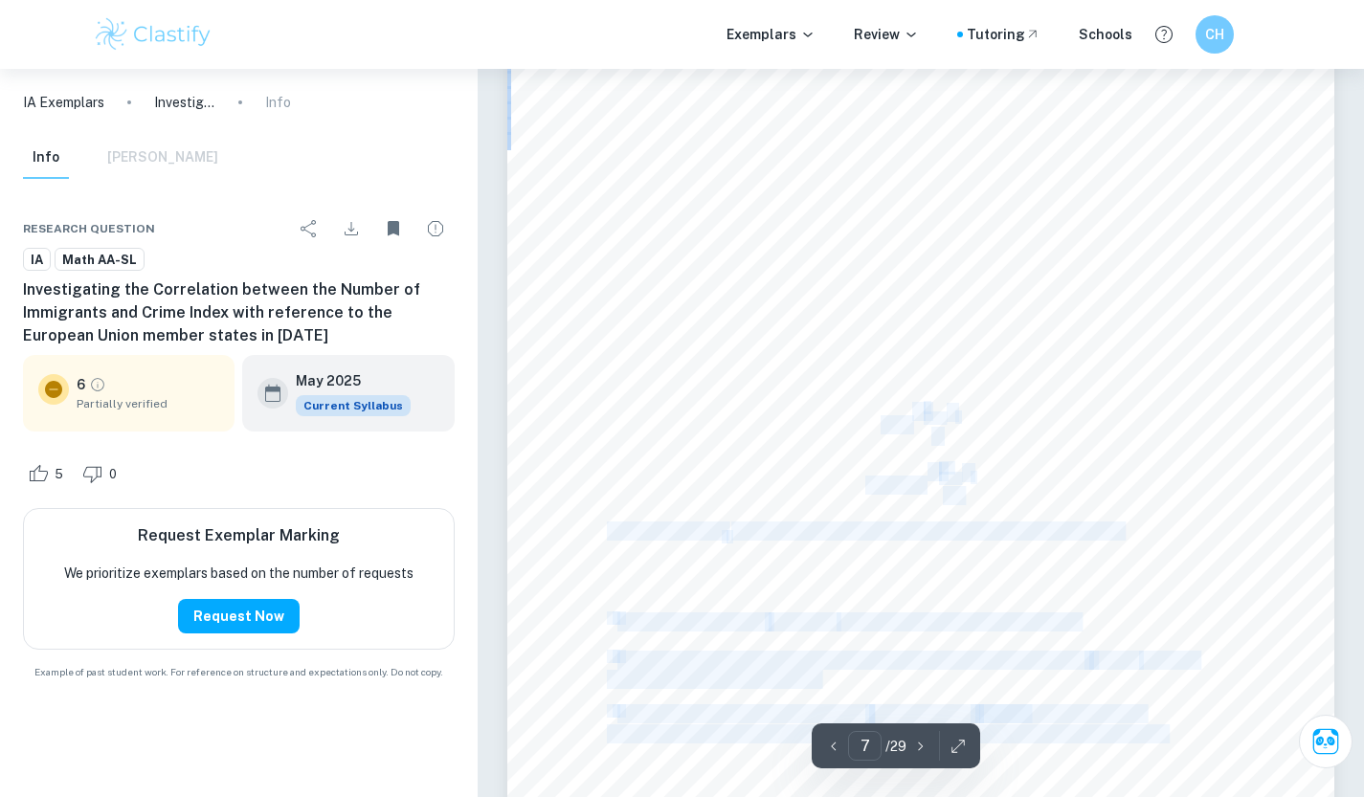
drag, startPoint x: 881, startPoint y: 421, endPoint x: 944, endPoint y: 428, distance: 62.6
click at [944, 428] on div "7 Table 2 shows a 5-figure summary of the crime indexes of the EU member states…" at bounding box center [920, 274] width 827 height 1169
copy div "ÿ = 3 ÿ ! " !#$ ý 35.19 = 3 ÿ ! %& !#$ 27 ÿ 2 the mean; ÿ ! 2 data point; ý 2…"
click at [886, 411] on div "7 Table 2 shows a 5-figure summary of the crime indexes of the EU member states…" at bounding box center [920, 274] width 827 height 1169
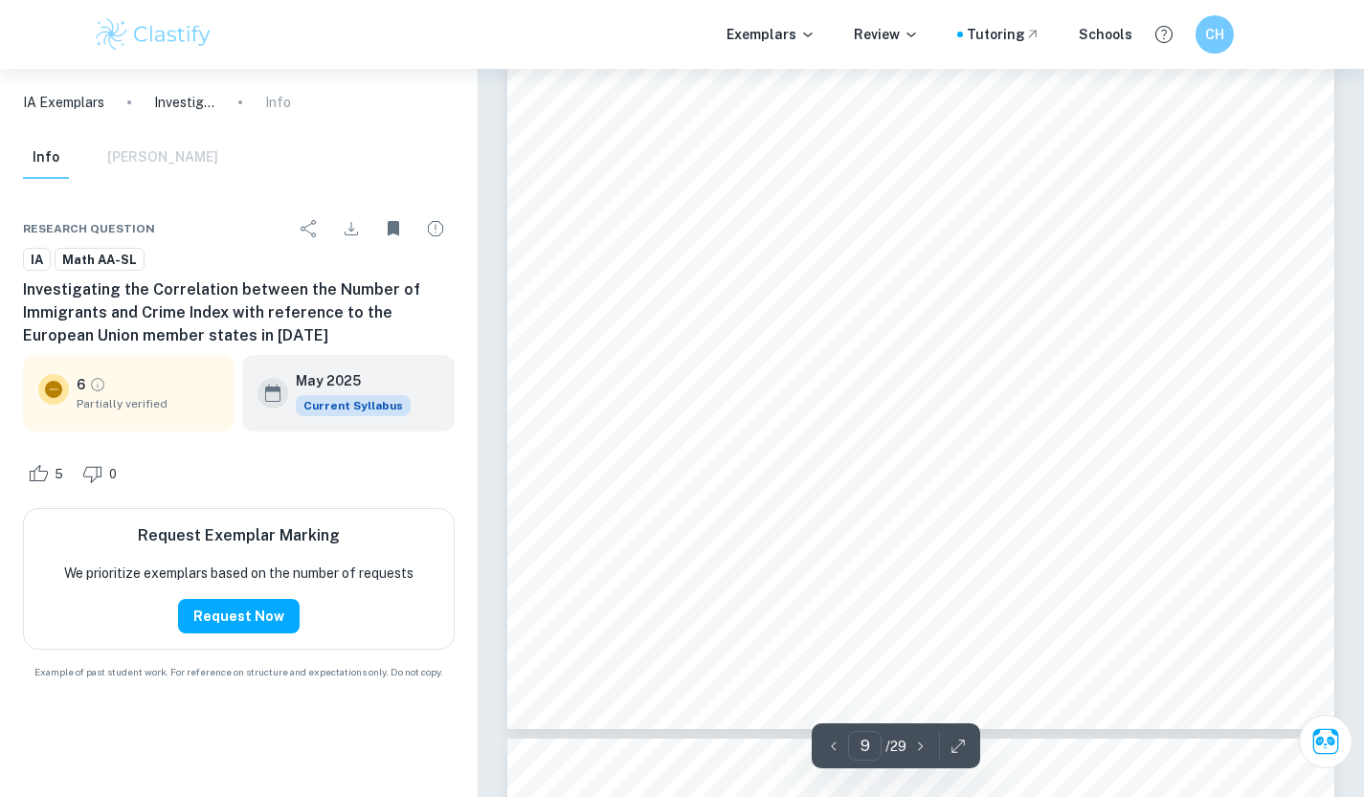
scroll to position [9999, 0]
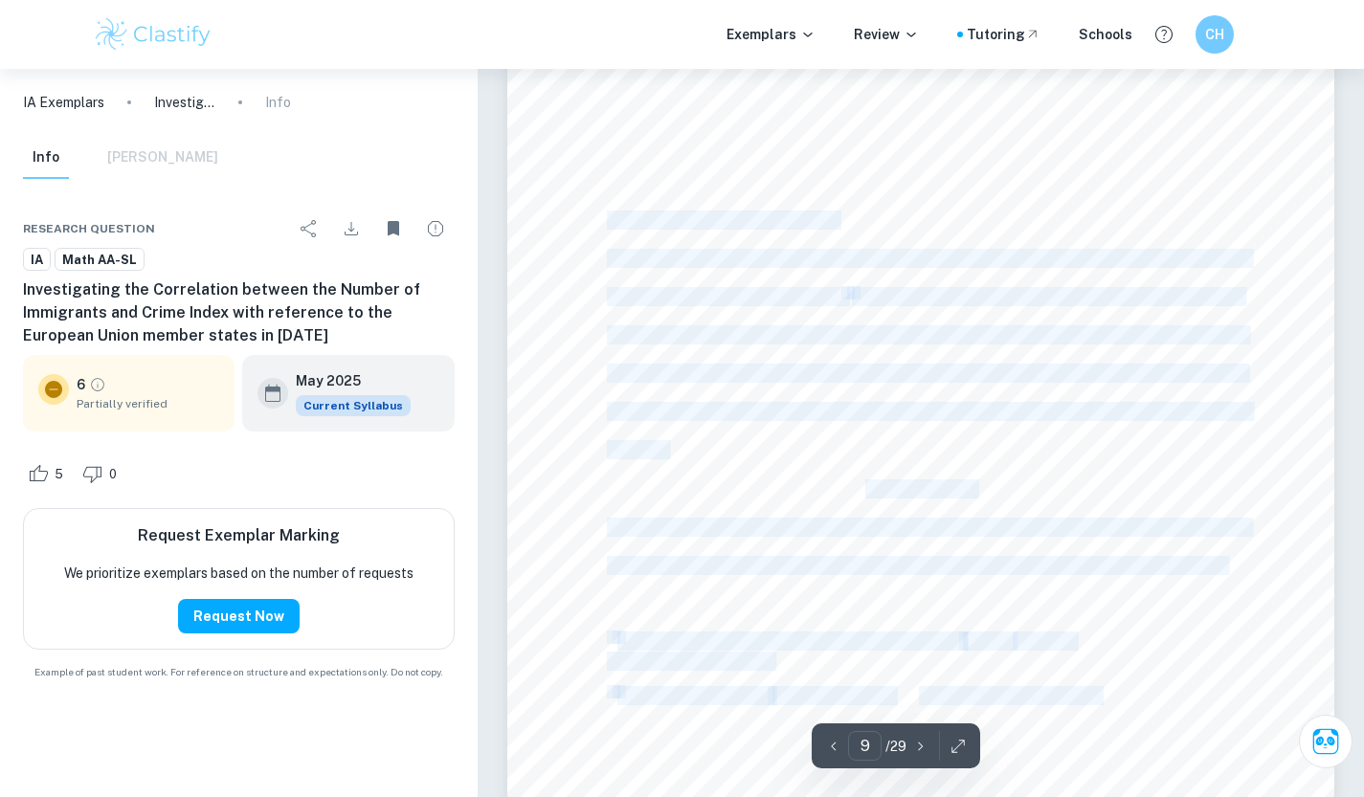
drag, startPoint x: 610, startPoint y: 212, endPoint x: 1210, endPoint y: 560, distance: 693.3
click at [1210, 560] on div "9 higher rates, which leads to a right skew. The absence of outliers above the …" at bounding box center [920, 239] width 827 height 1169
copy div "Test for outliers - crime indexes I will begin the investigation by calculating…"
click at [836, 457] on div "9 higher rates, which leads to a right skew. The absence of outliers above the …" at bounding box center [920, 239] width 827 height 1169
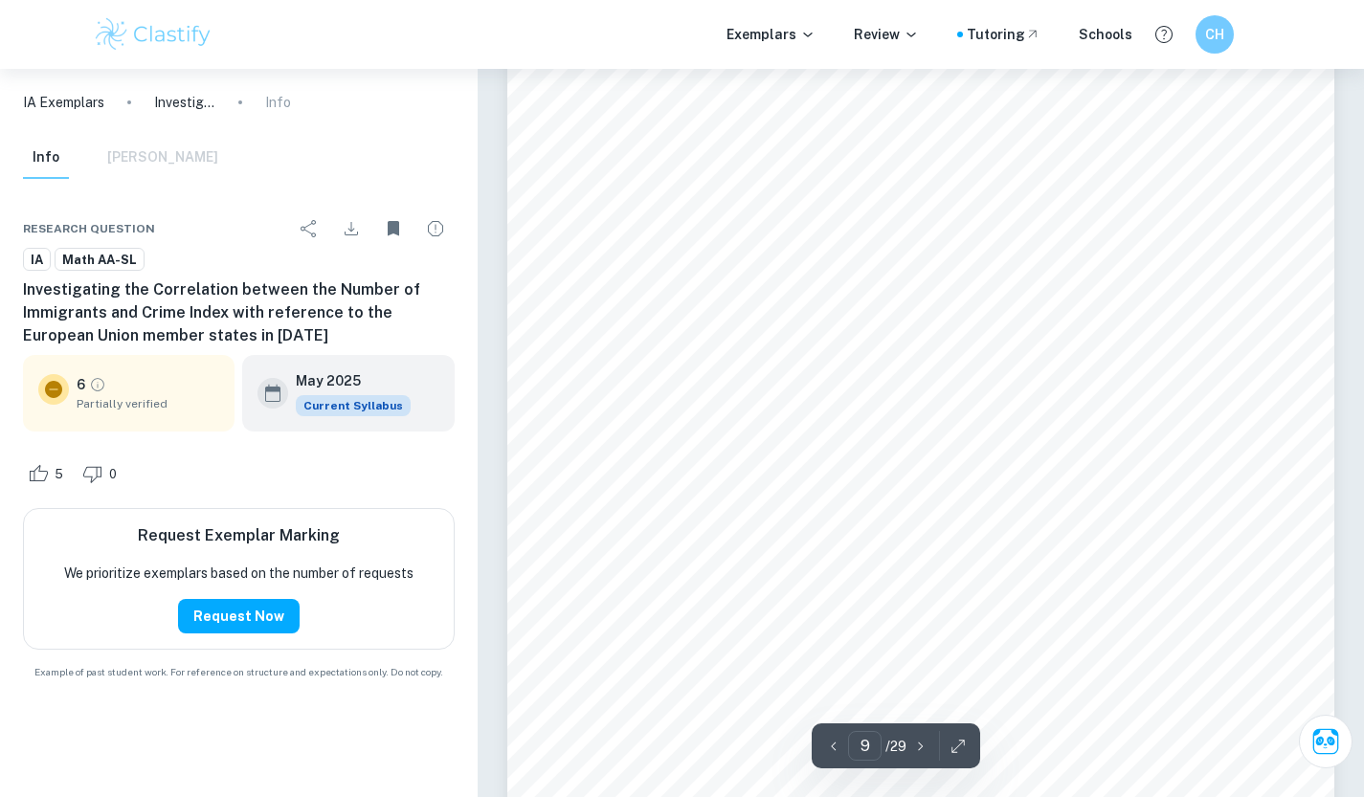
drag, startPoint x: 863, startPoint y: 483, endPoint x: 966, endPoint y: 473, distance: 102.9
click at [980, 482] on div "9 higher rates, which leads to a right skew. The absence of outliers above the …" at bounding box center [920, 239] width 827 height 1169
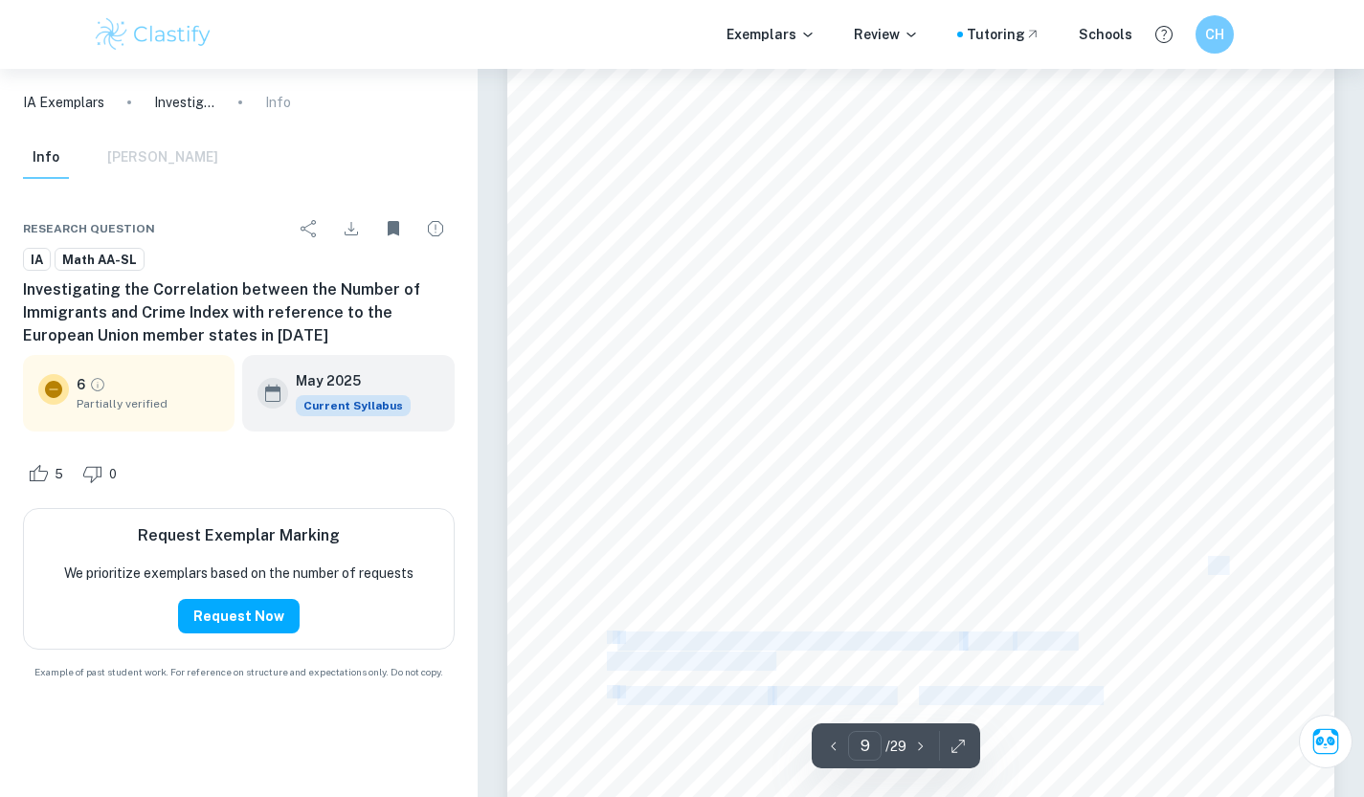
drag, startPoint x: 595, startPoint y: 524, endPoint x: 1195, endPoint y: 549, distance: 600.5
click at [1193, 559] on div "9 higher rates, which leads to a right skew. The absence of outliers above the …" at bounding box center [920, 239] width 827 height 1169
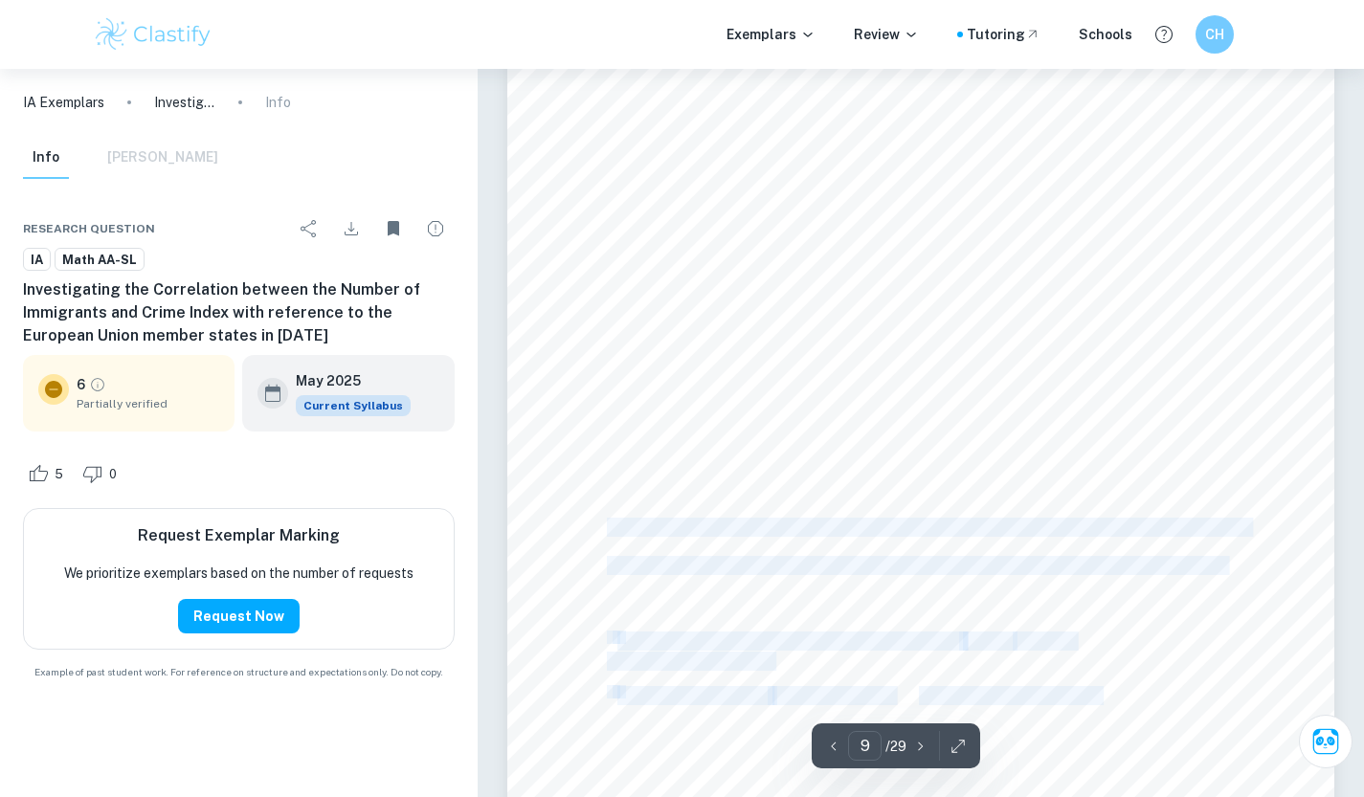
drag, startPoint x: 609, startPoint y: 522, endPoint x: 1192, endPoint y: 551, distance: 584.5
click at [1159, 552] on div "9 higher rates, which leads to a right skew. The absence of outliers above the …" at bounding box center [920, 239] width 827 height 1169
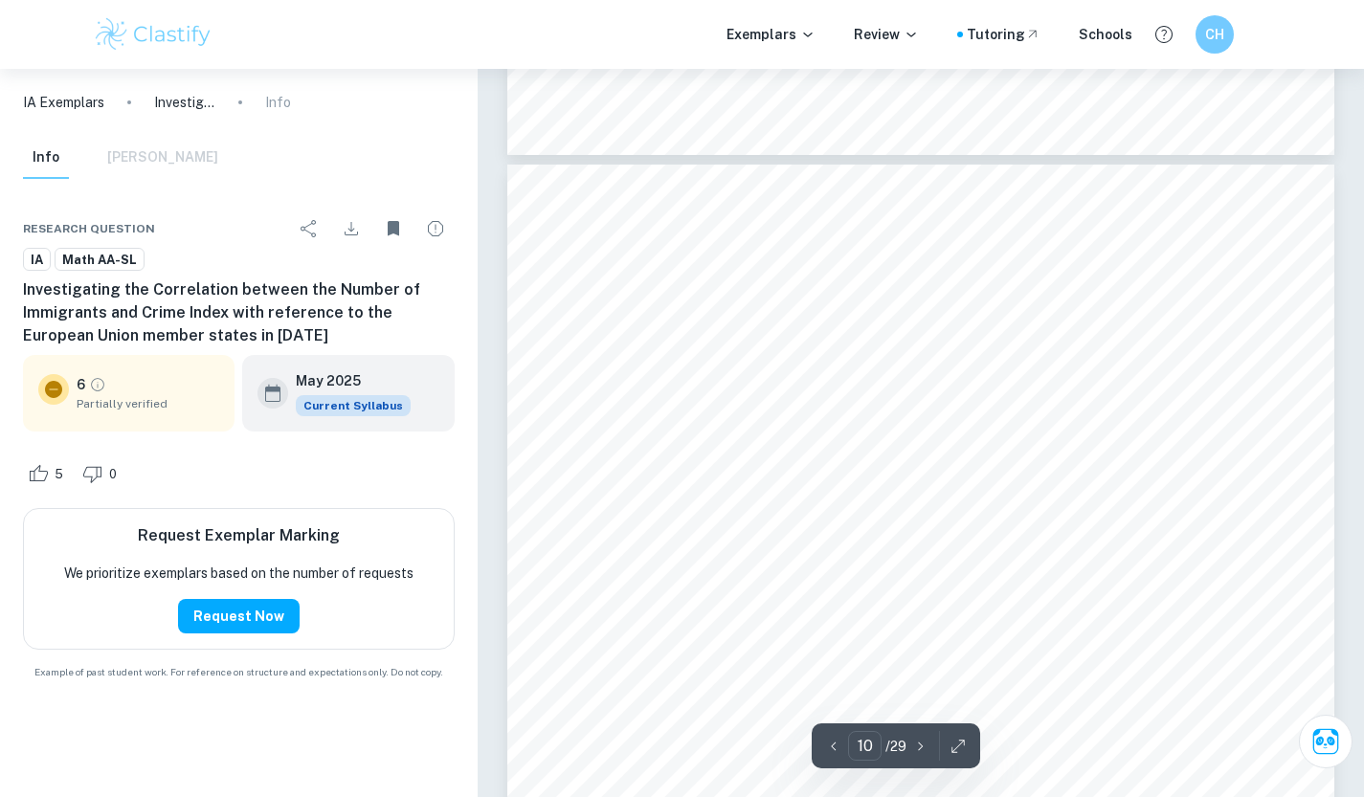
scroll to position [10860, 0]
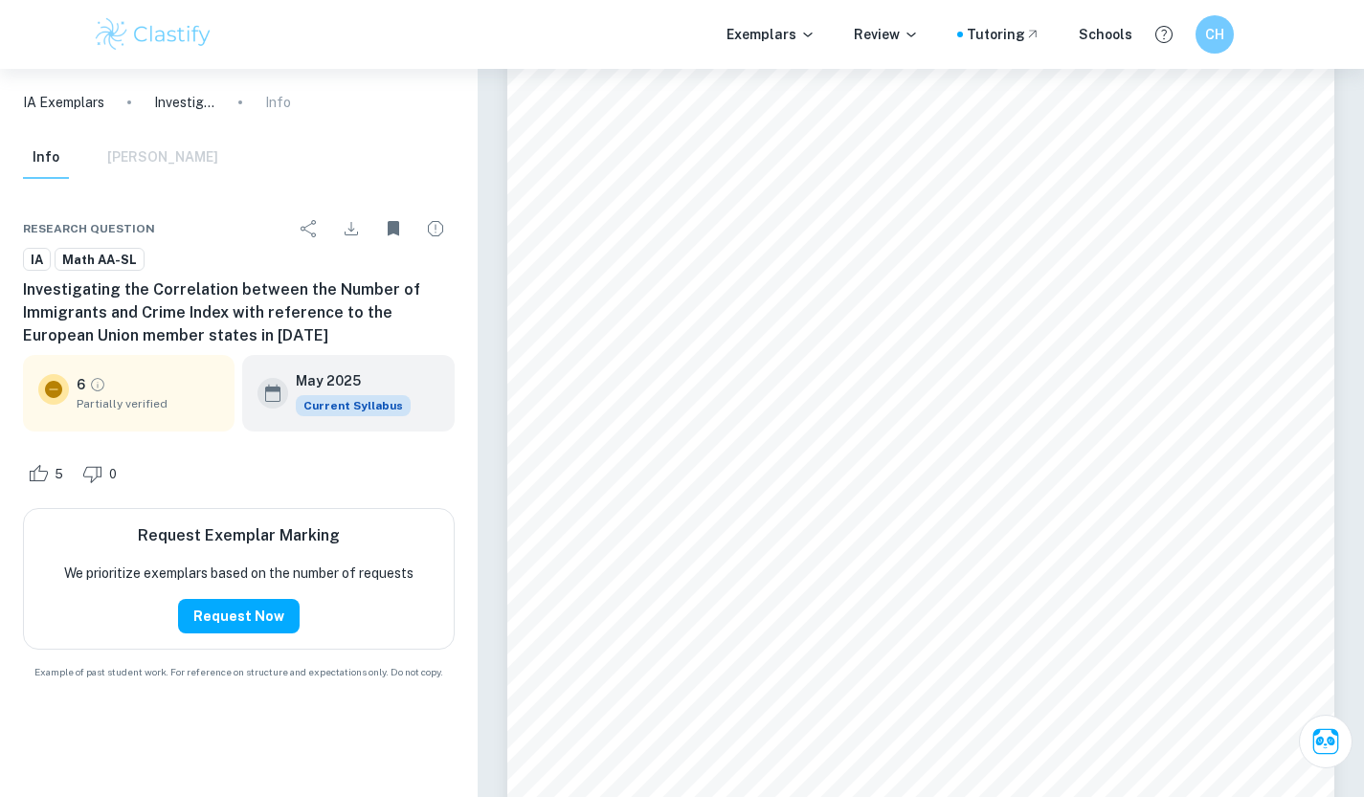
click at [872, 471] on span "confirms that there are no errors in data collection, which suggests that the d…" at bounding box center [925, 469] width 637 height 16
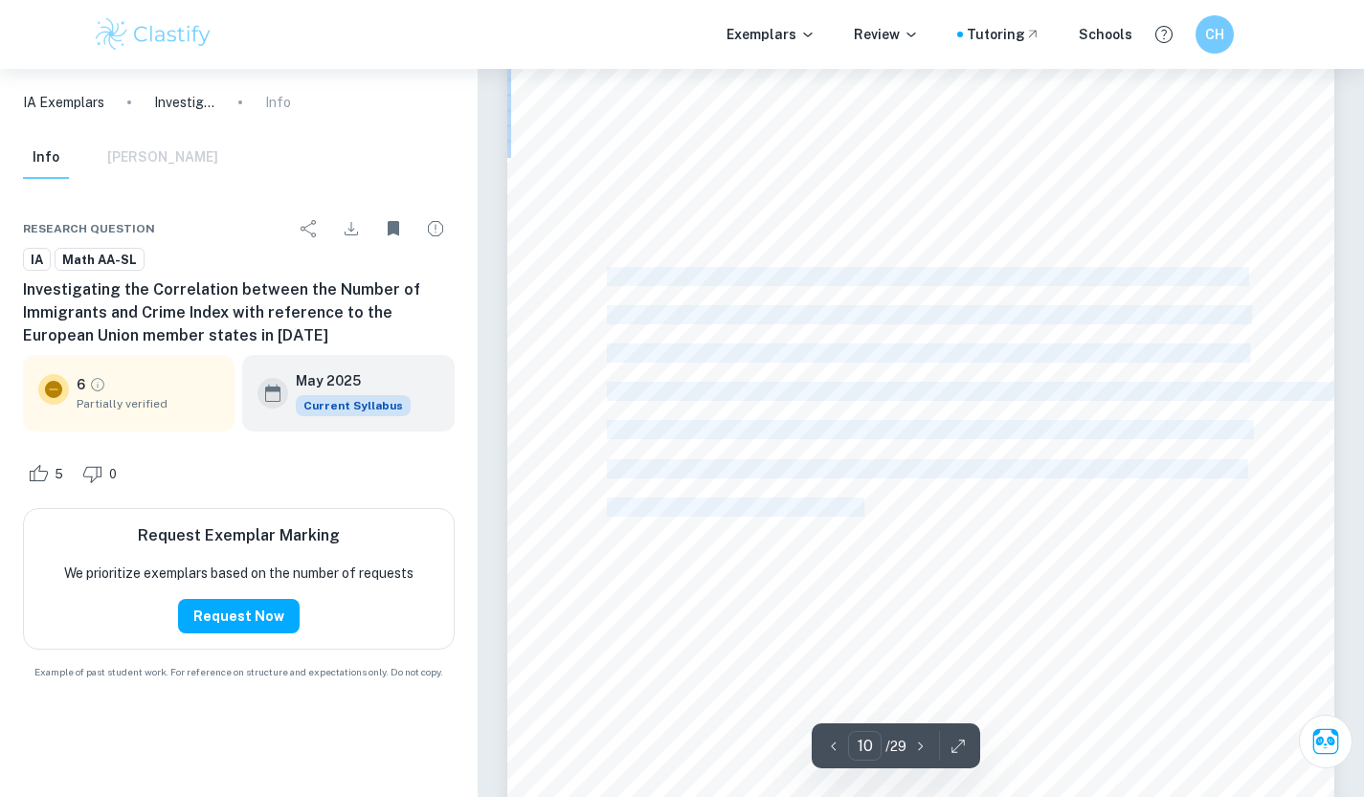
drag, startPoint x: 609, startPoint y: 269, endPoint x: 858, endPoint y: 501, distance: 341.3
click at [858, 501] on div "10 ý3 + 1.5 × ÿýý Lower boundary: 27.3 2 1.5 × 15.2 = 4.5 Upper boundary: 42.5 …" at bounding box center [920, 557] width 827 height 1169
copy div "No EU member state has a rate lower than 4.5 or higher than 65.3, which indicat…"
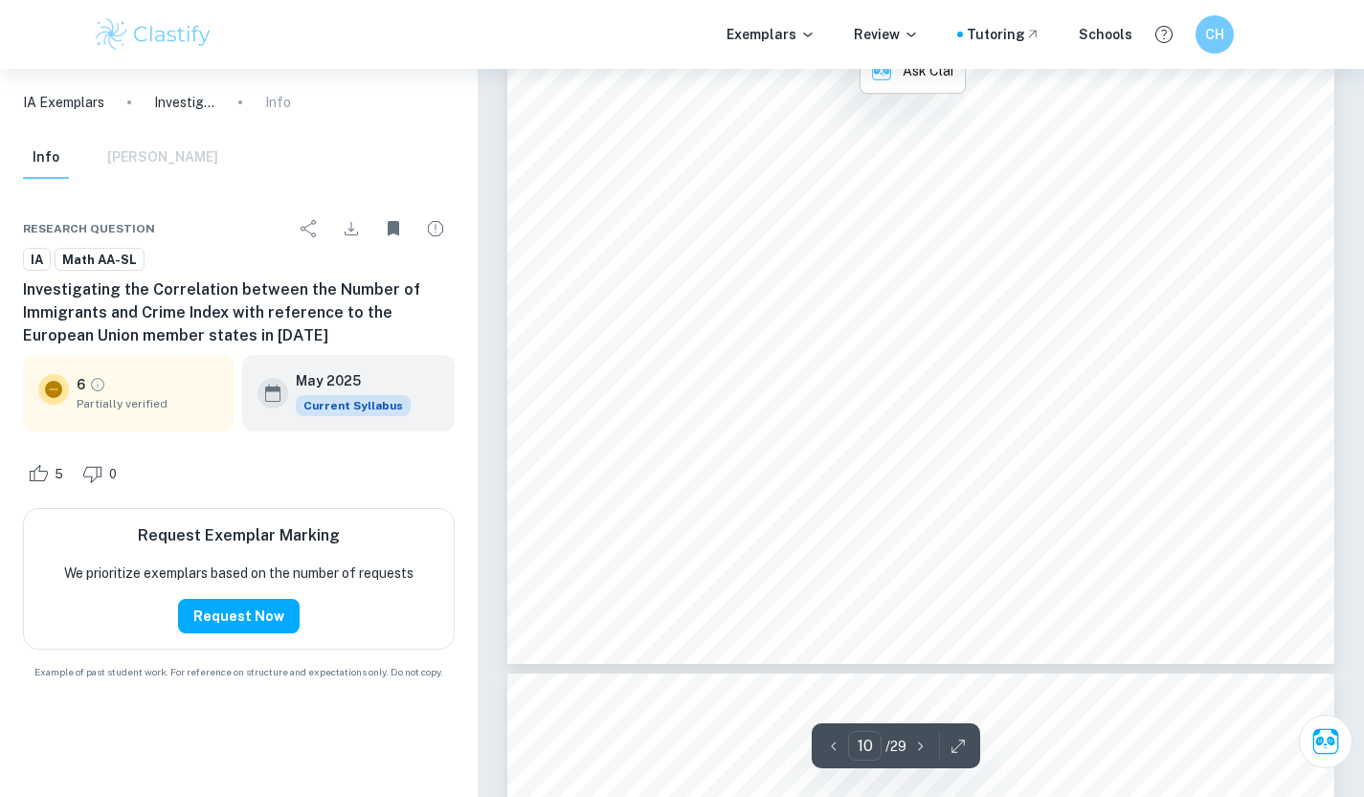
scroll to position [11147, 0]
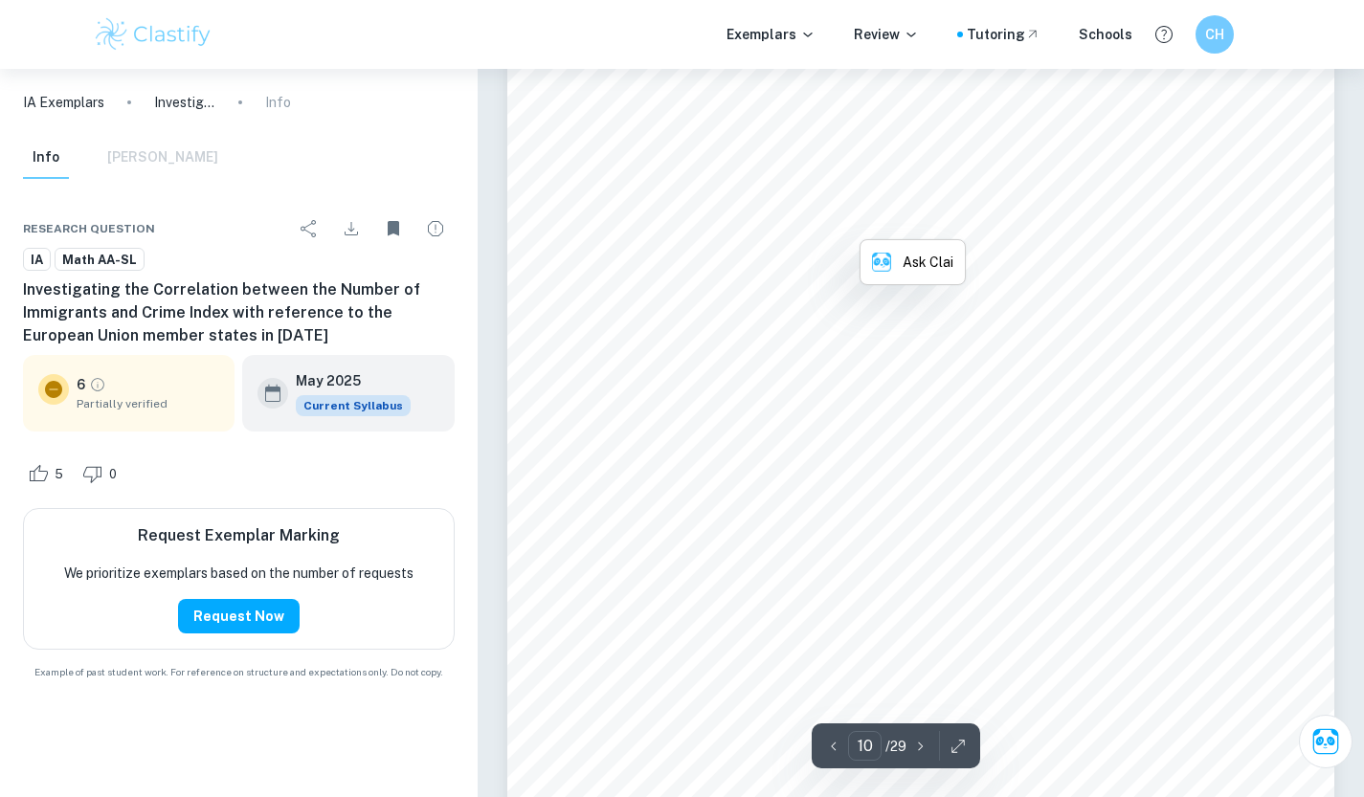
click at [745, 392] on div "10 ý3 + 1.5 × ÿýý Lower boundary: 27.3 2 1.5 × 15.2 = 4.5 Upper boundary: 42.5 …" at bounding box center [920, 270] width 827 height 1169
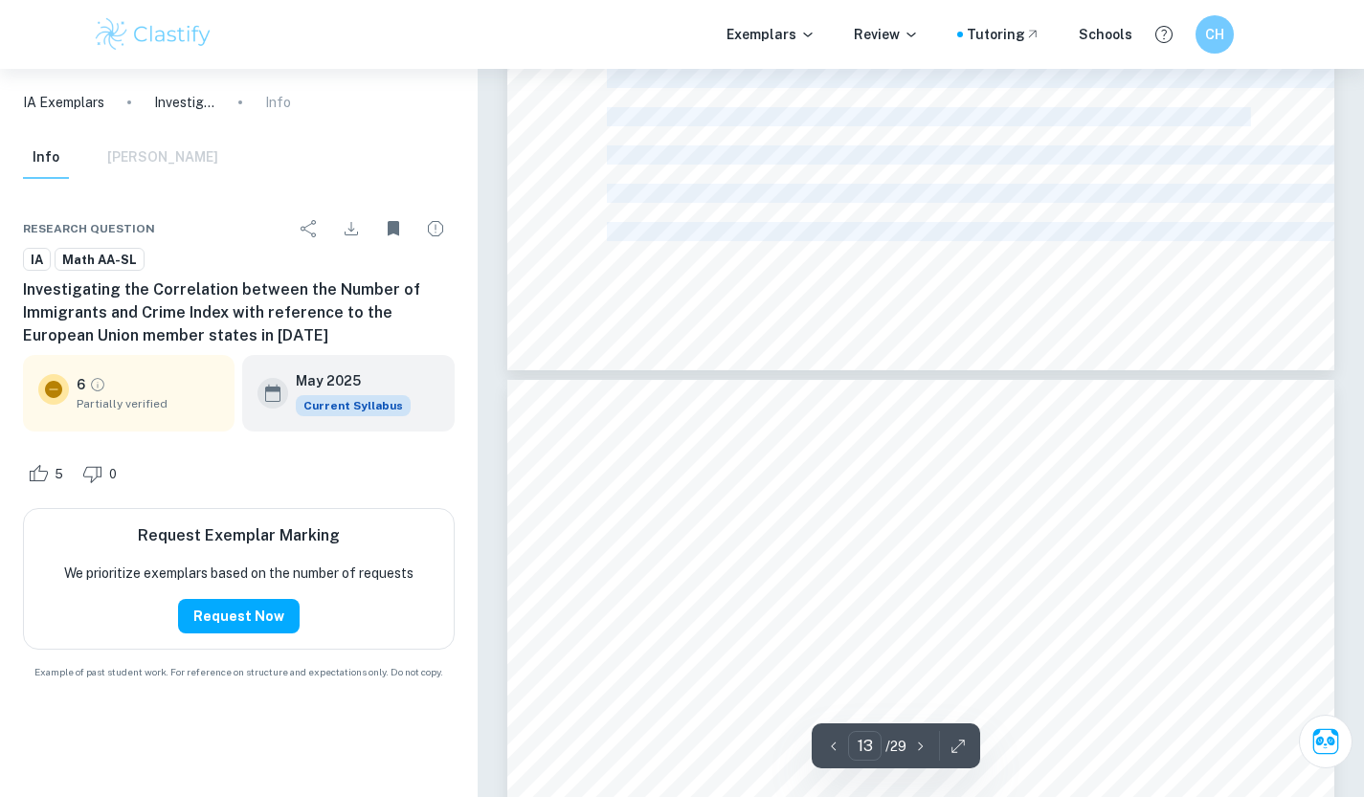
scroll to position [14158, 0]
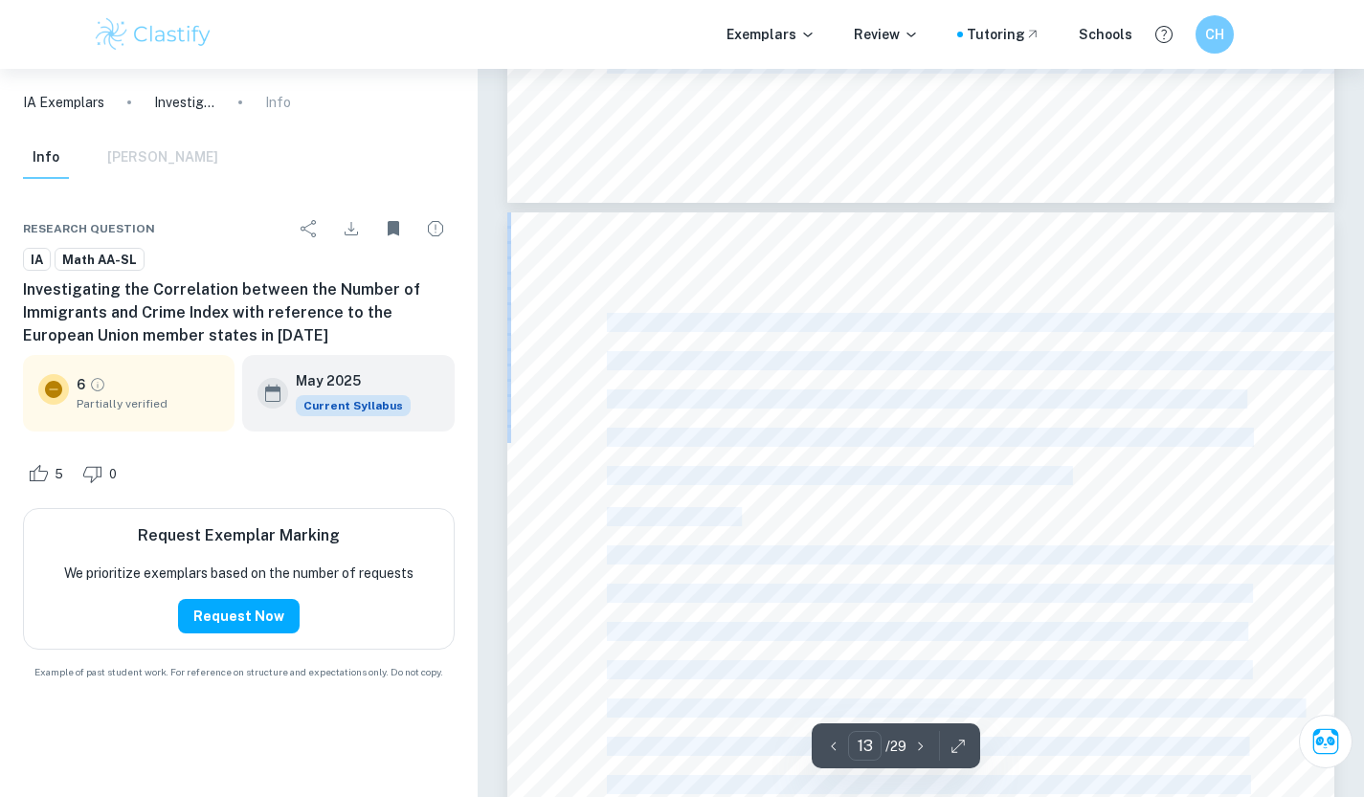
drag, startPoint x: 1166, startPoint y: 447, endPoint x: 1006, endPoint y: 453, distance: 159.9
click at [1002, 446] on span "influence on the correlation of these outliers will be assessed by visually exa…" at bounding box center [928, 438] width 642 height 16
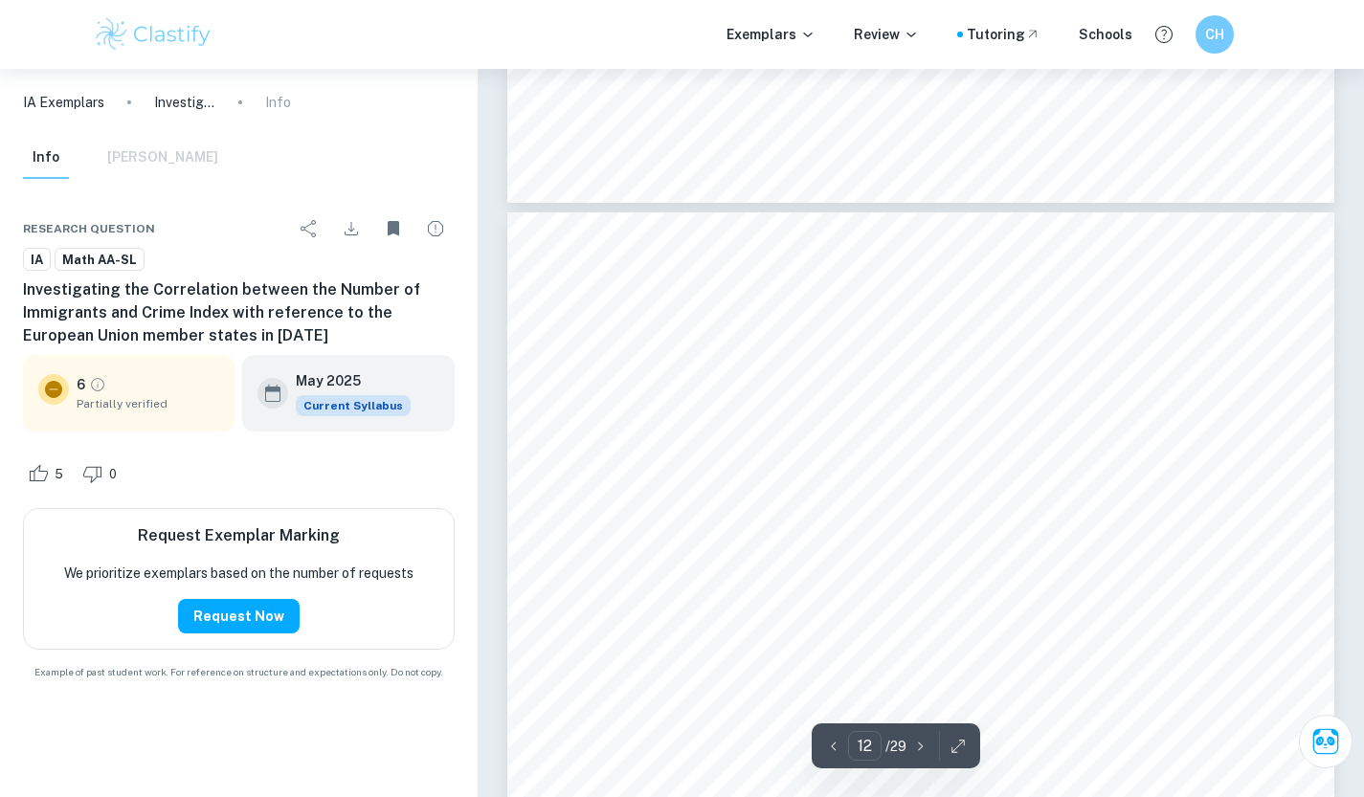
scroll to position [13679, 0]
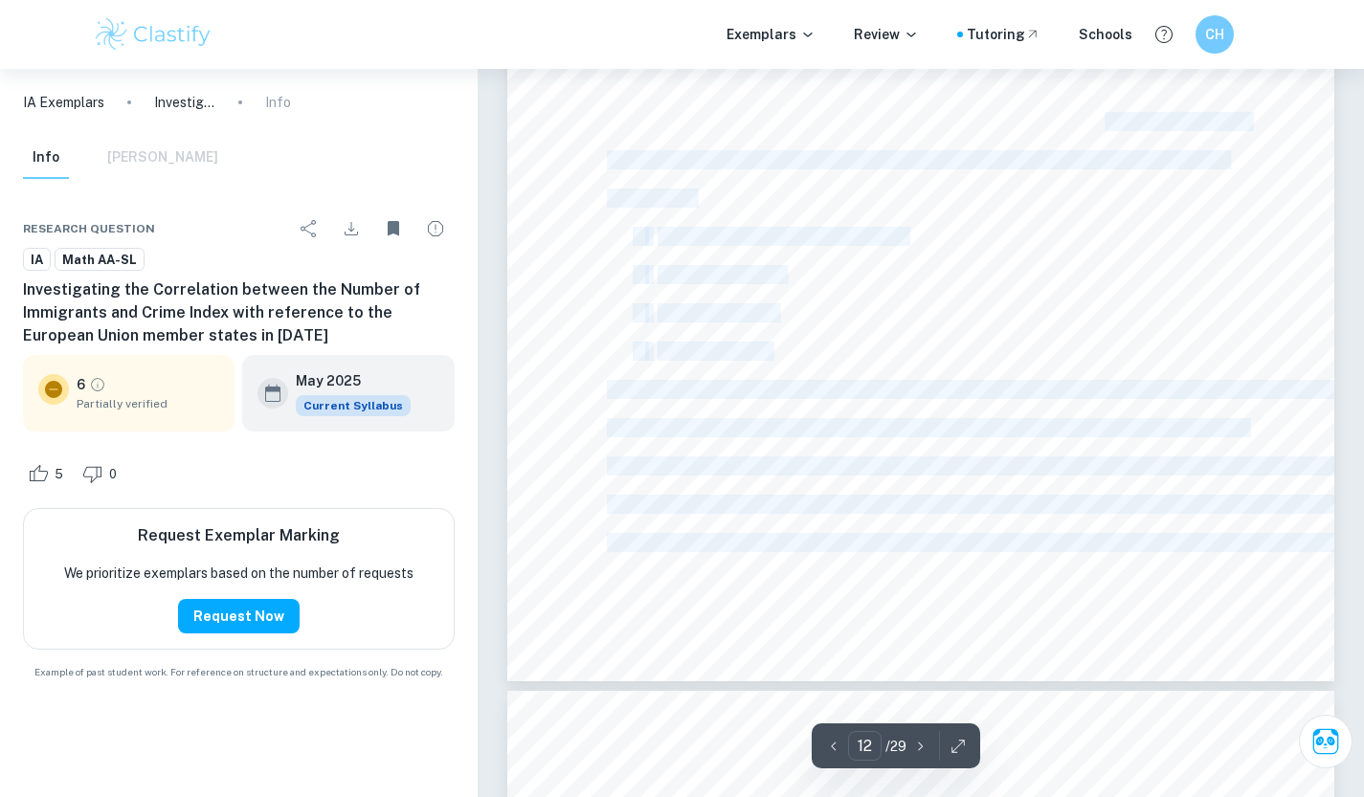
drag, startPoint x: 1093, startPoint y: 116, endPoint x: 1122, endPoint y: 568, distance: 453.6
click at [1138, 590] on div "12 EU countries have a relatively small number of immigrants, while a few count…" at bounding box center [920, 96] width 827 height 1169
copy div "However, there are 4 EU member states which exceeded the upper boundary (the fi…"
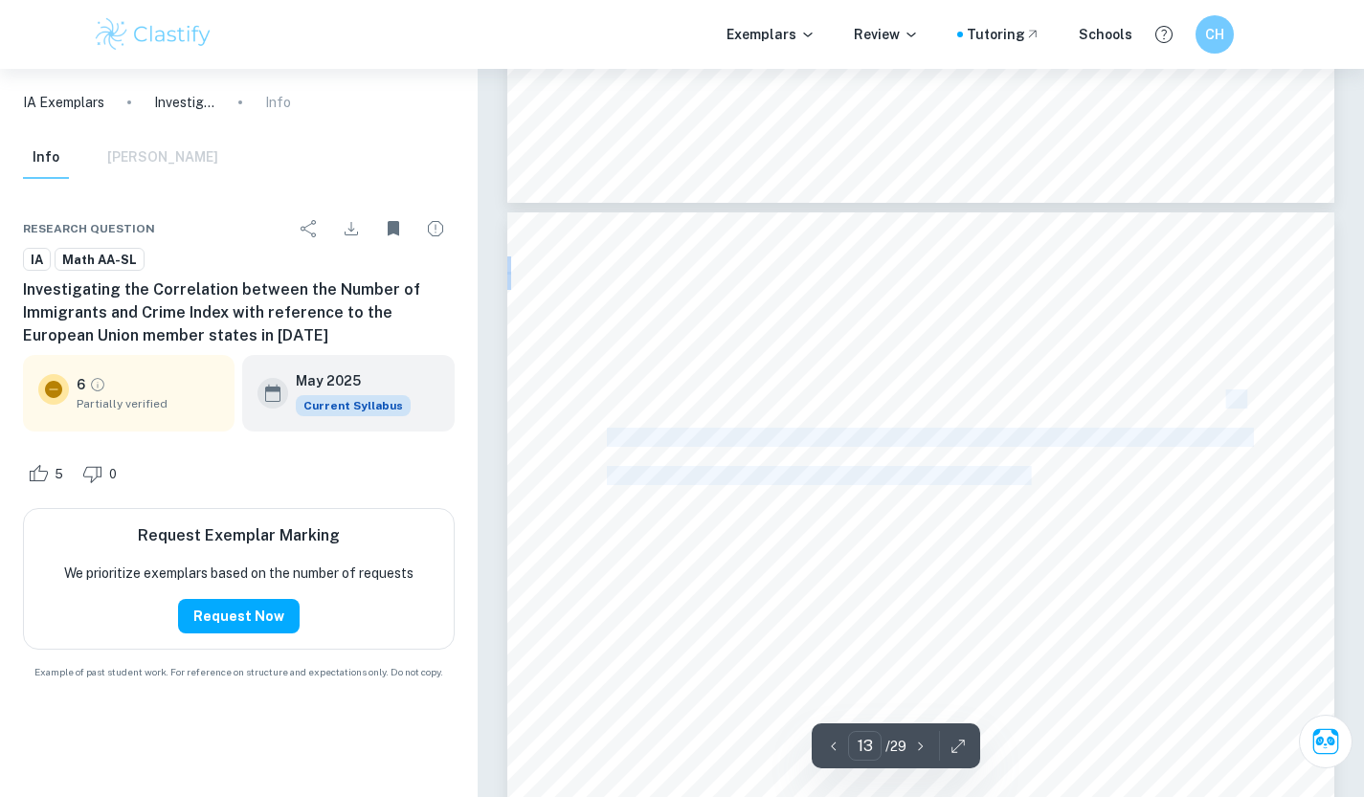
drag, startPoint x: 1218, startPoint y: 394, endPoint x: 1004, endPoint y: 481, distance: 231.4
click at [991, 469] on div "13 [GEOGRAPHIC_DATA]), which encourages emigration of people from these more ec…" at bounding box center [920, 796] width 827 height 1169
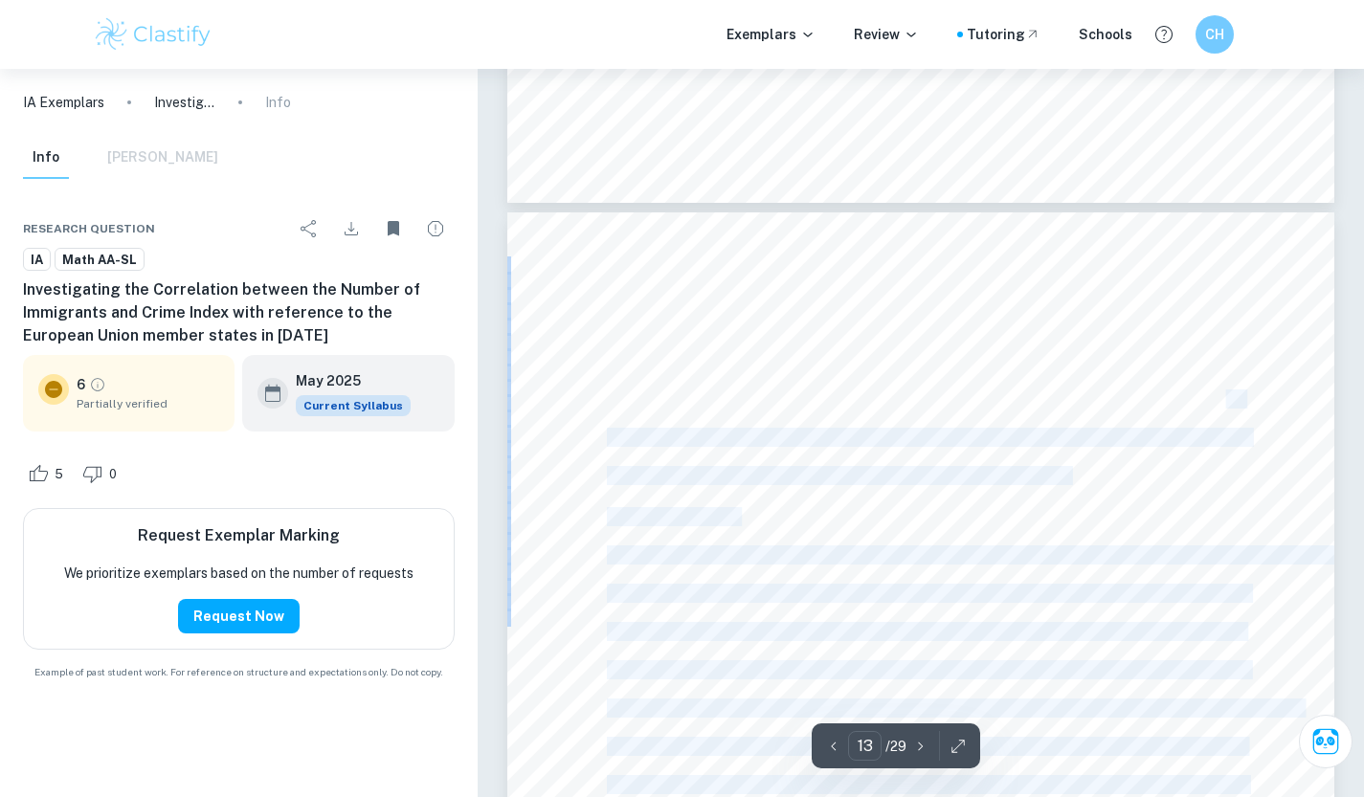
copy div "he influence on the correlation of these outliers will be assessed by visually …"
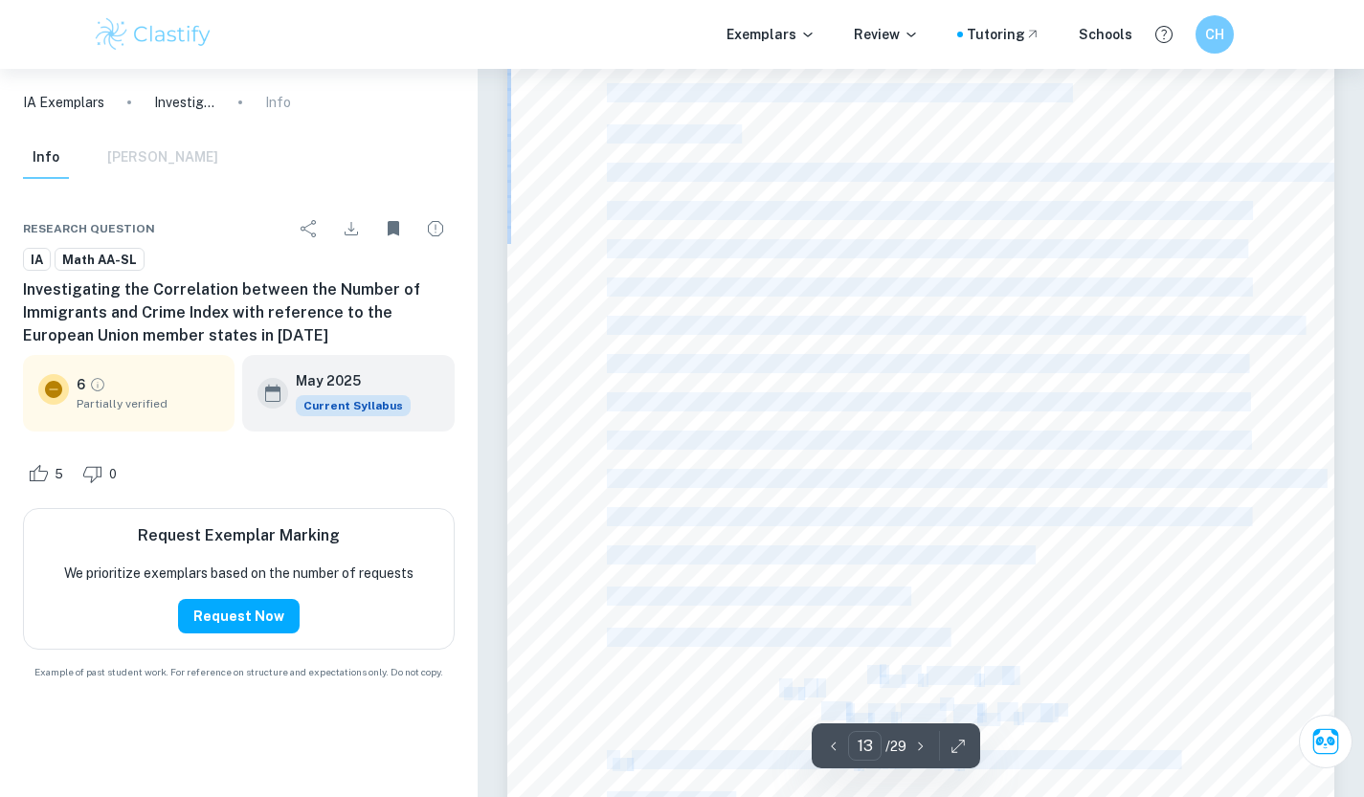
scroll to position [14253, 0]
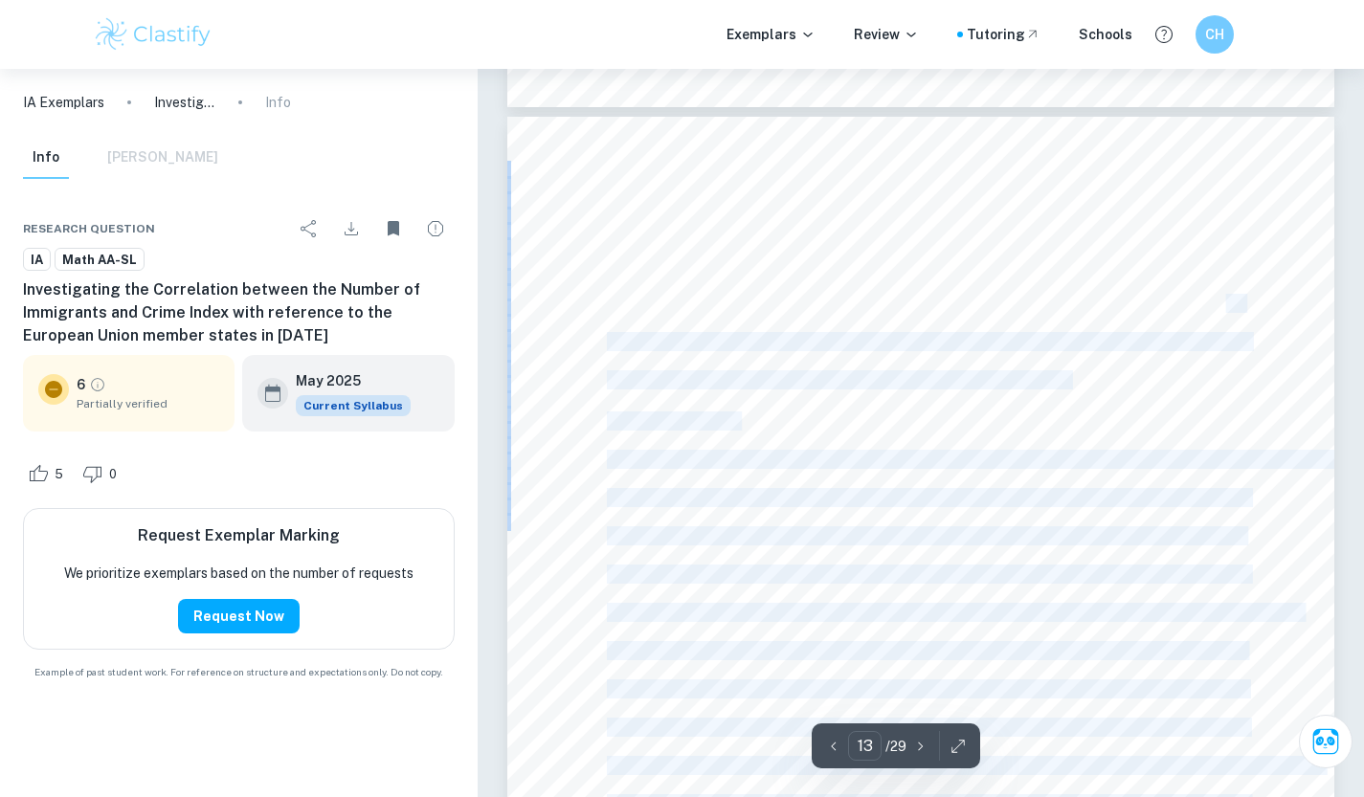
click at [868, 378] on span "plot and analytically by checking the [PERSON_NAME] coefficient." at bounding box center [838, 380] width 462 height 16
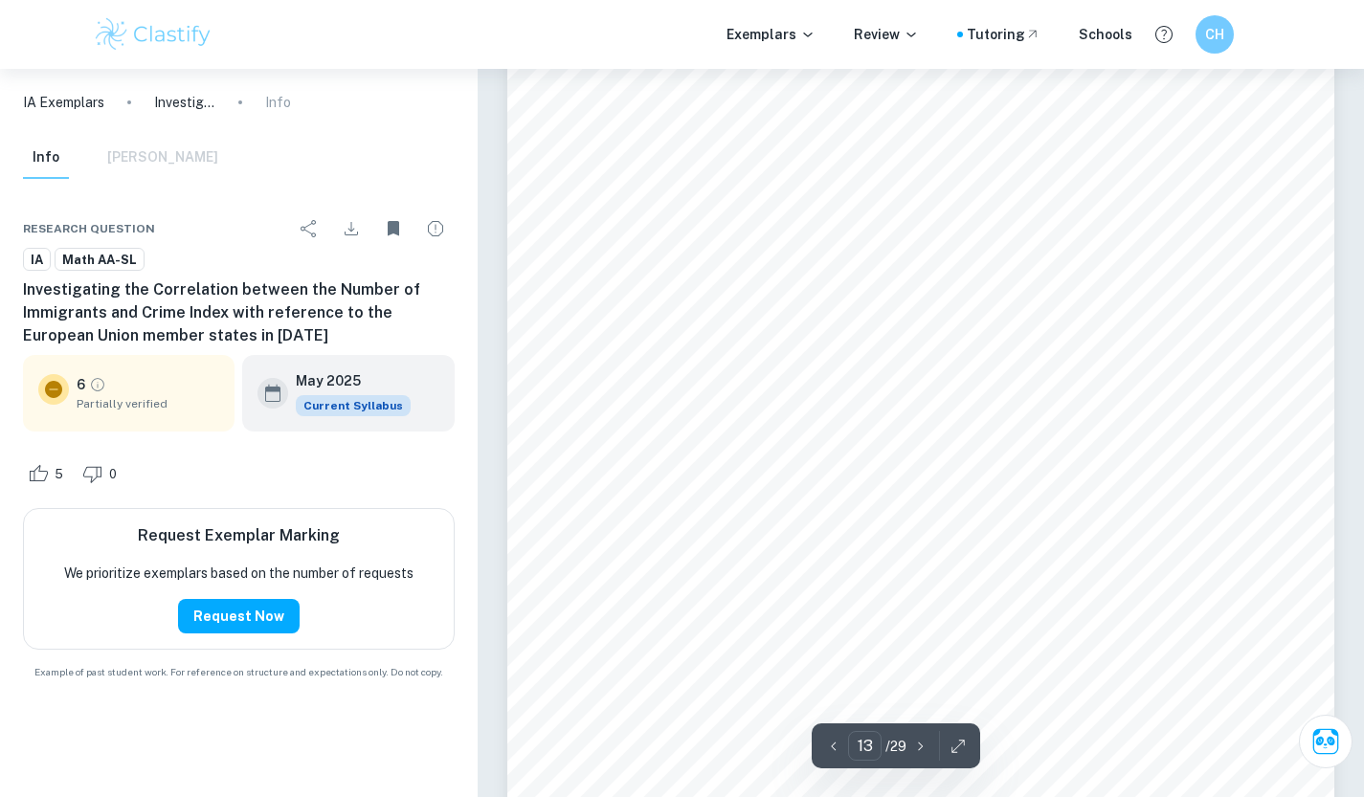
scroll to position [14349, 0]
drag, startPoint x: 606, startPoint y: 315, endPoint x: 585, endPoint y: 340, distance: 32.6
click at [588, 342] on div "13 [GEOGRAPHIC_DATA]), which encourages emigration of people from these more ec…" at bounding box center [920, 605] width 827 height 1169
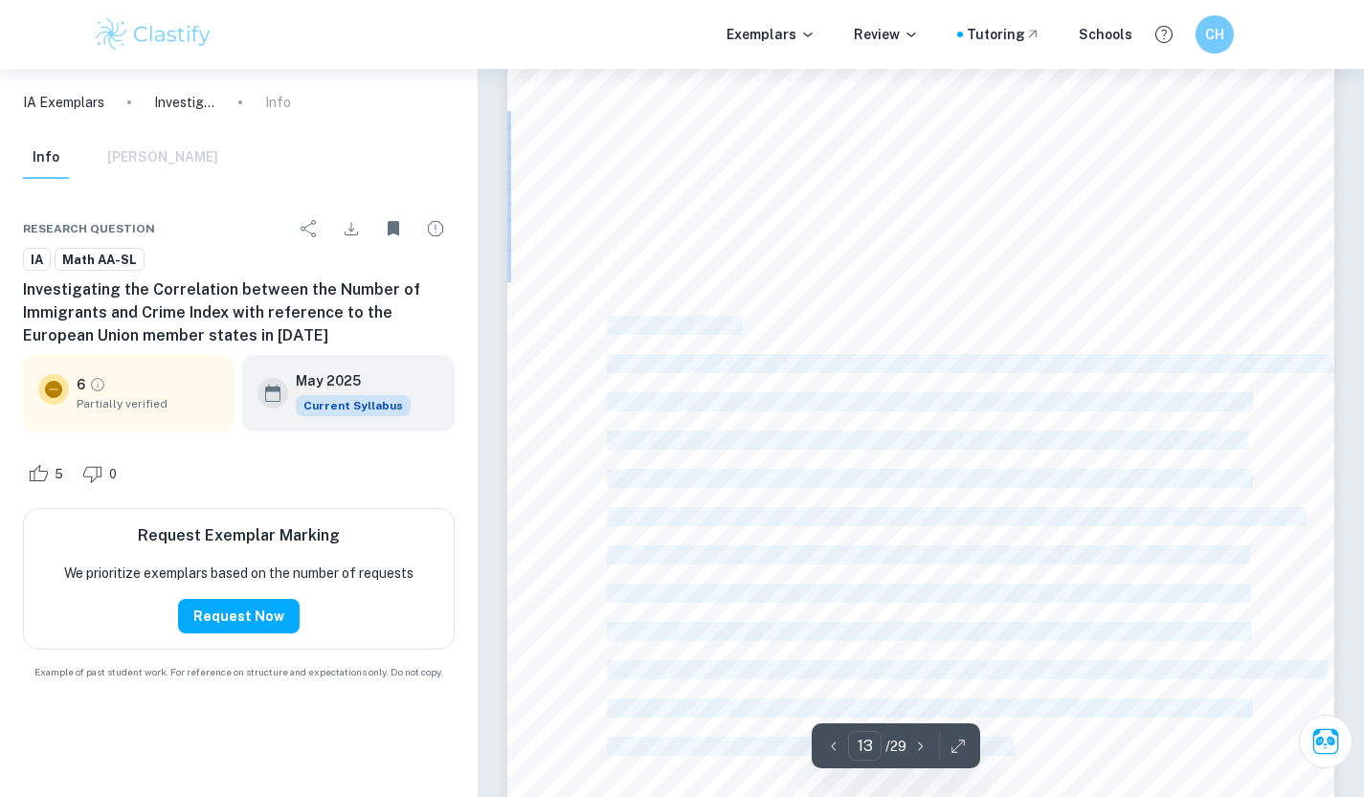
drag, startPoint x: 610, startPoint y: 322, endPoint x: 995, endPoint y: 732, distance: 563.3
click at [1007, 739] on div "13 [GEOGRAPHIC_DATA]), which encourages emigration of people from these more ec…" at bounding box center [920, 605] width 827 height 1169
copy div "Bivariate analysis Examining the linear relationship between the number of immi…"
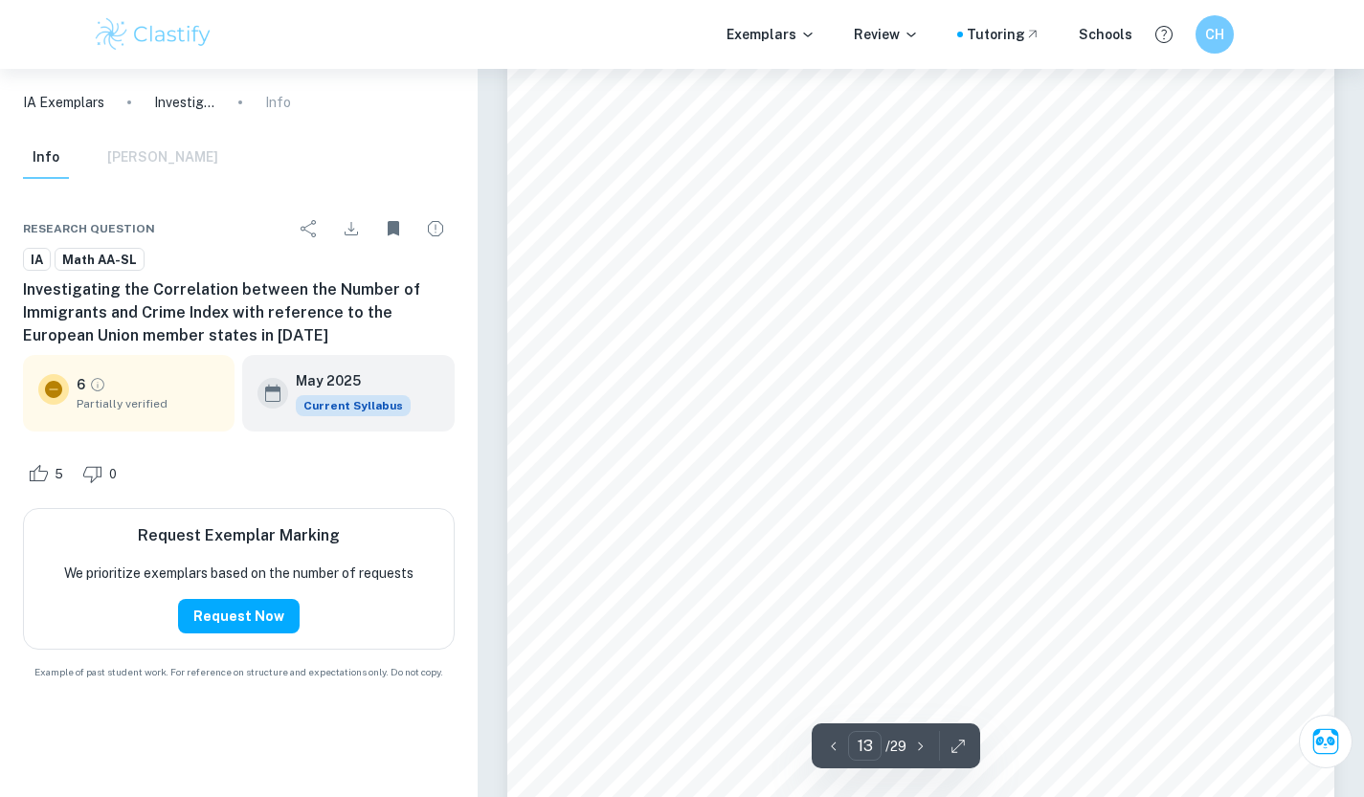
drag, startPoint x: 796, startPoint y: 477, endPoint x: 909, endPoint y: 493, distance: 114.1
click at [909, 495] on div "13 [GEOGRAPHIC_DATA]), which encourages emigration of people from these more ec…" at bounding box center [920, 222] width 827 height 1169
drag, startPoint x: 607, startPoint y: 569, endPoint x: 717, endPoint y: 597, distance: 113.5
click at [727, 601] on div "13 [GEOGRAPHIC_DATA]), which encourages emigration of people from these more ec…" at bounding box center [920, 222] width 827 height 1169
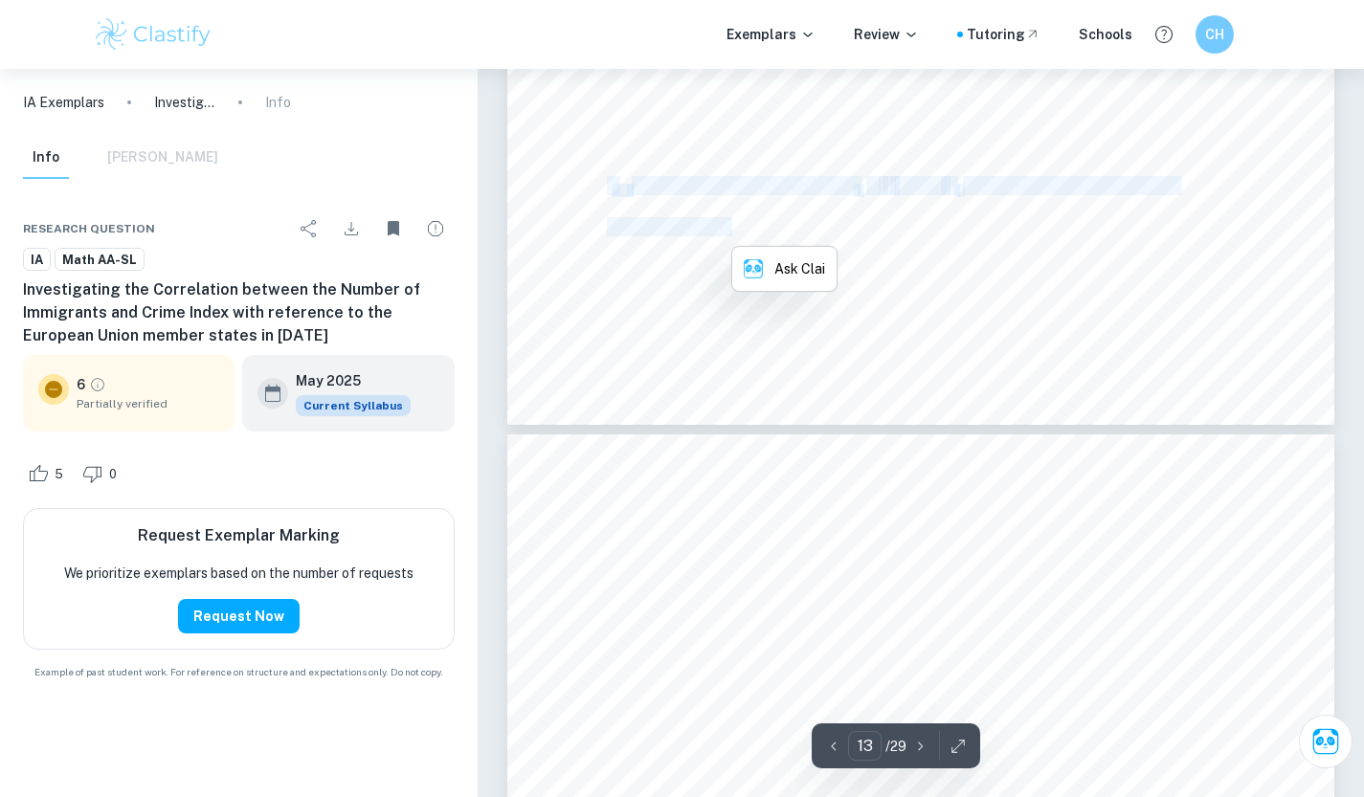
type input "14"
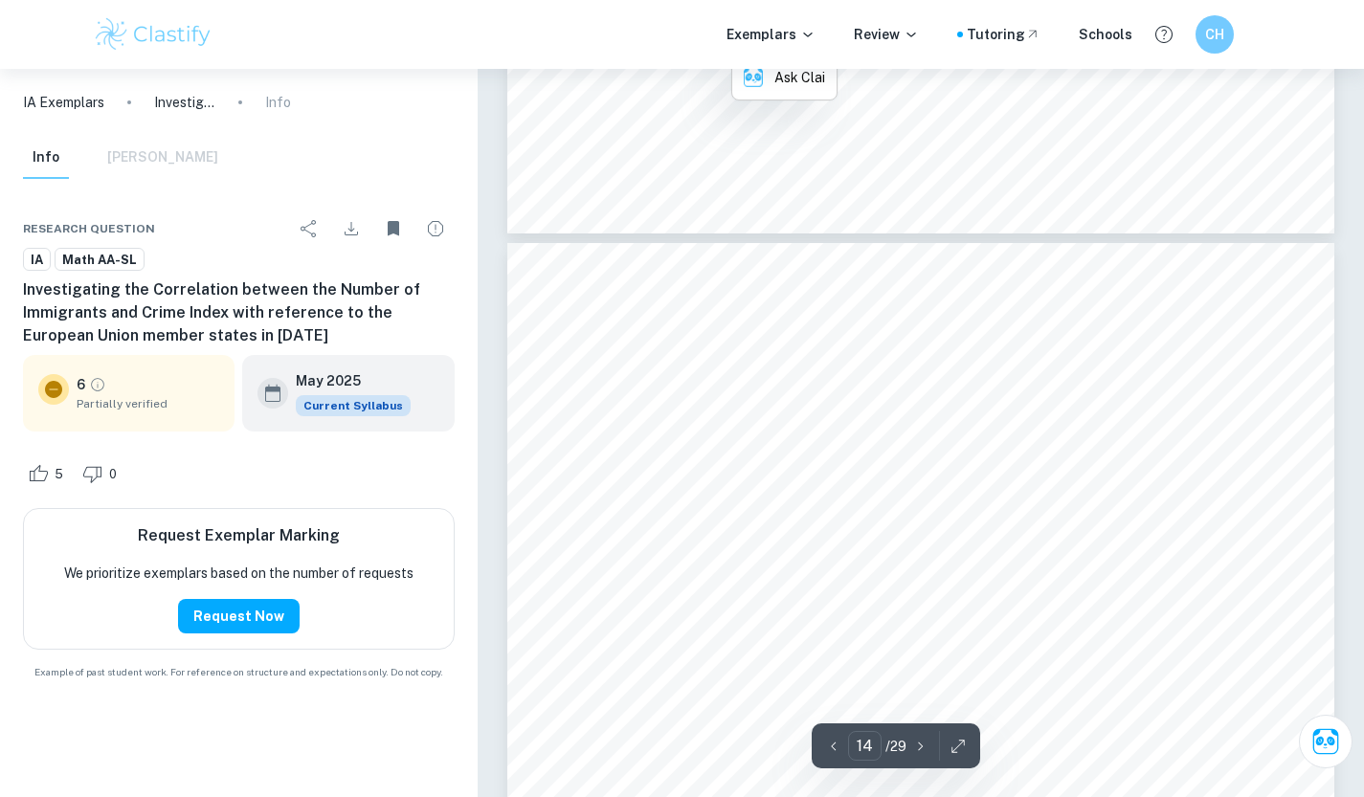
scroll to position [15210, 0]
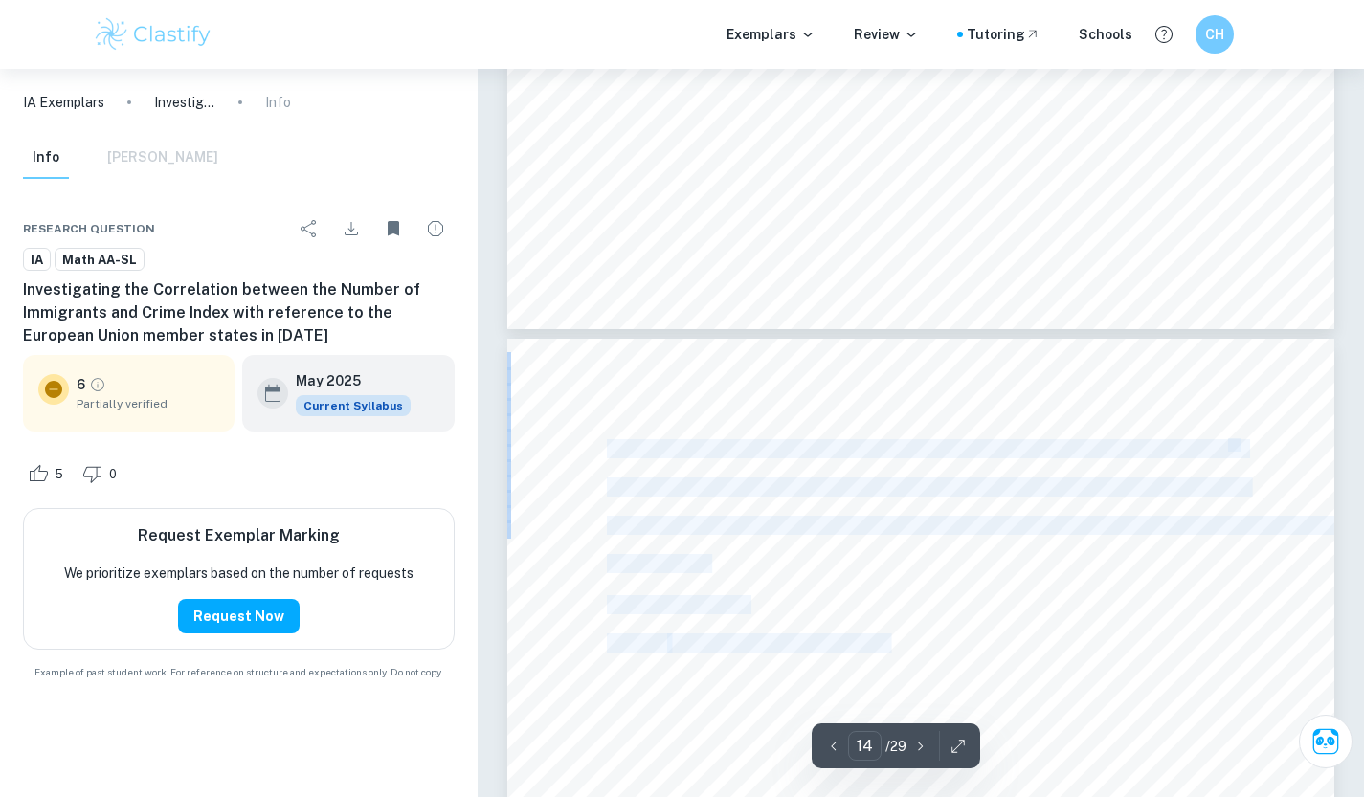
drag, startPoint x: 607, startPoint y: 443, endPoint x: 700, endPoint y: 555, distance: 145.4
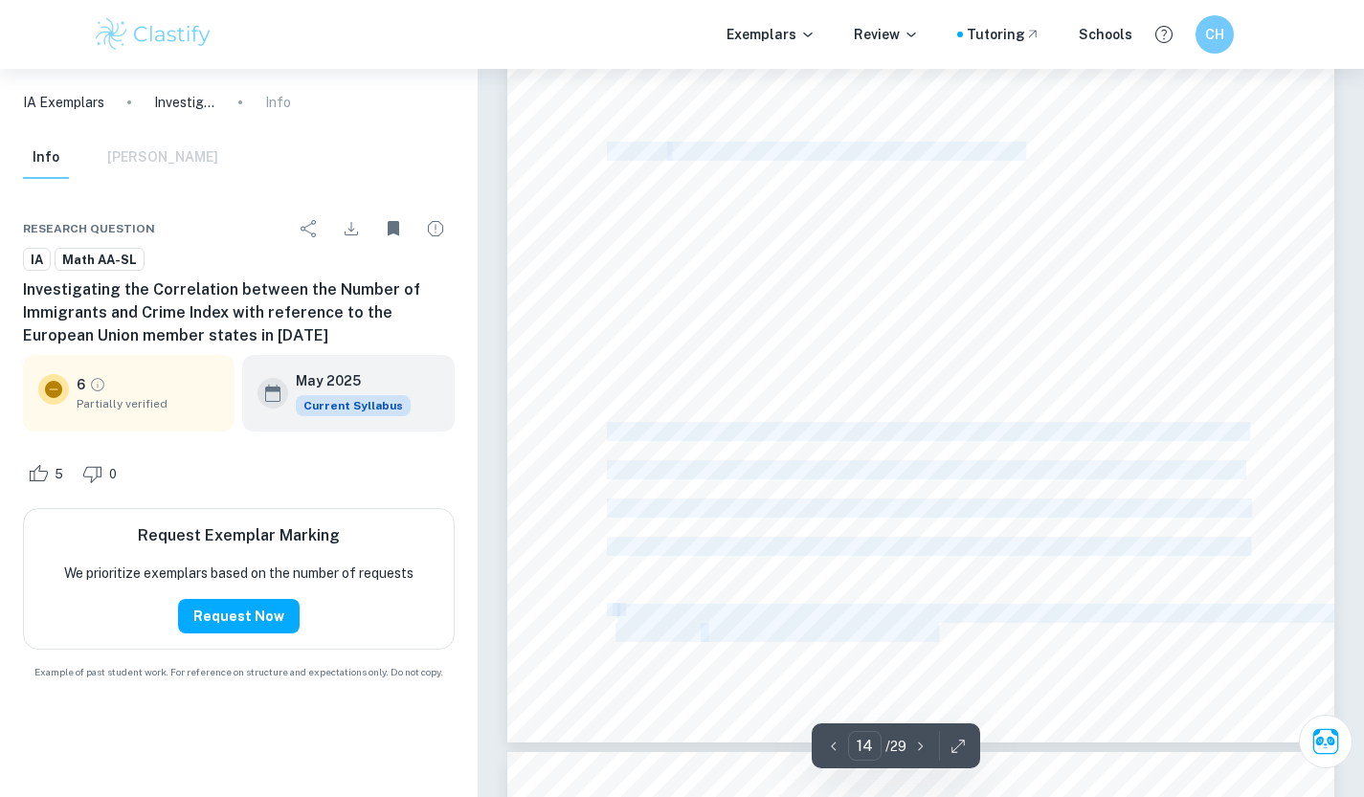
scroll to position [16071, 0]
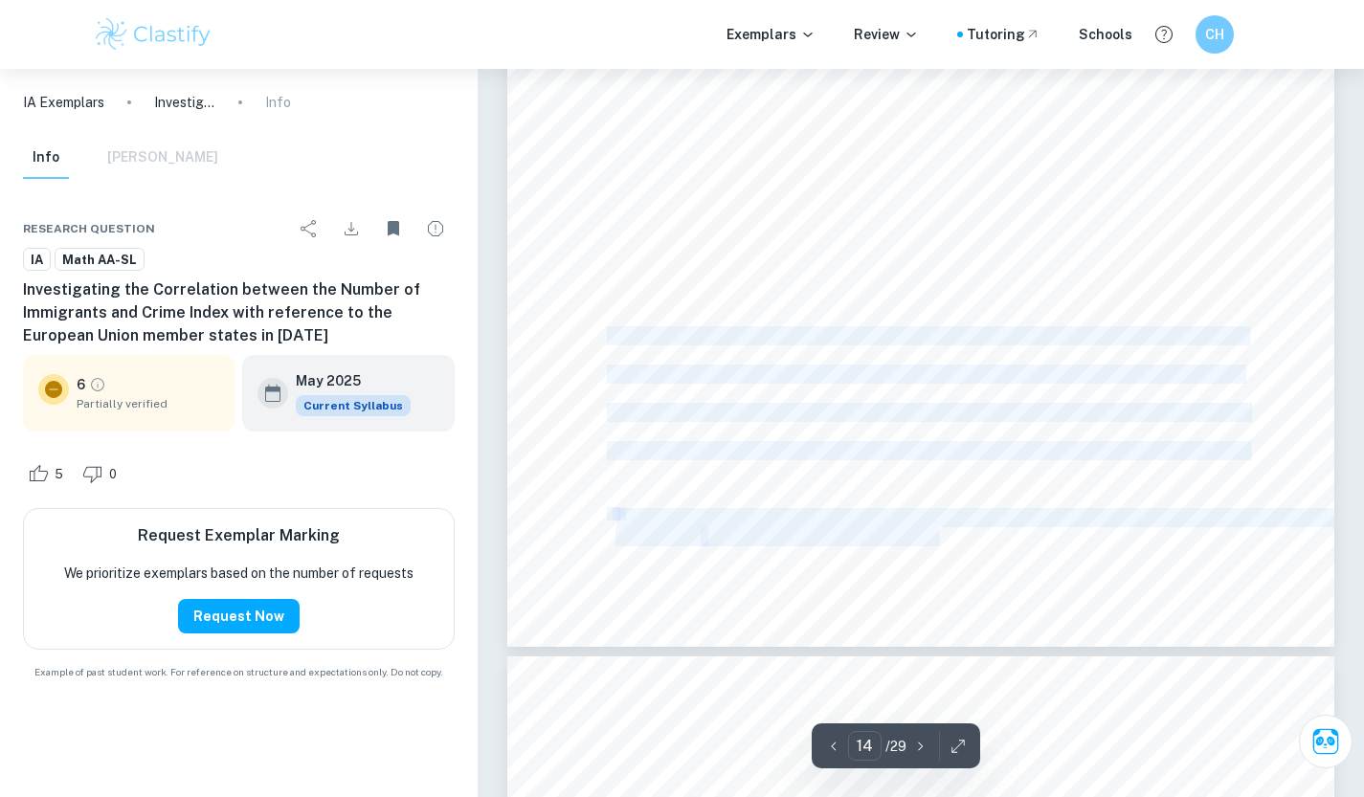
click at [837, 492] on div "14 The correlation coefficient is positive, indicating a positive relationship …" at bounding box center [920, 61] width 827 height 1169
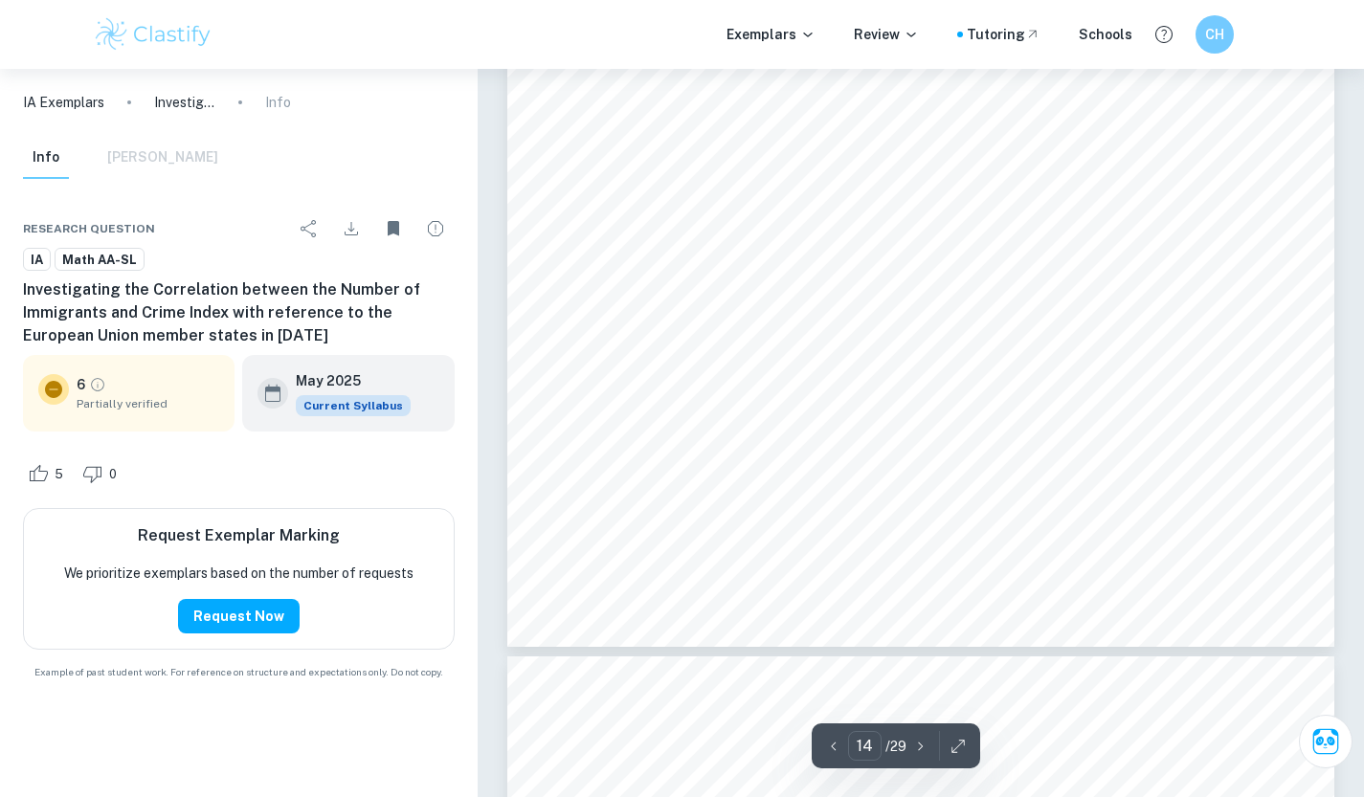
scroll to position [15497, 0]
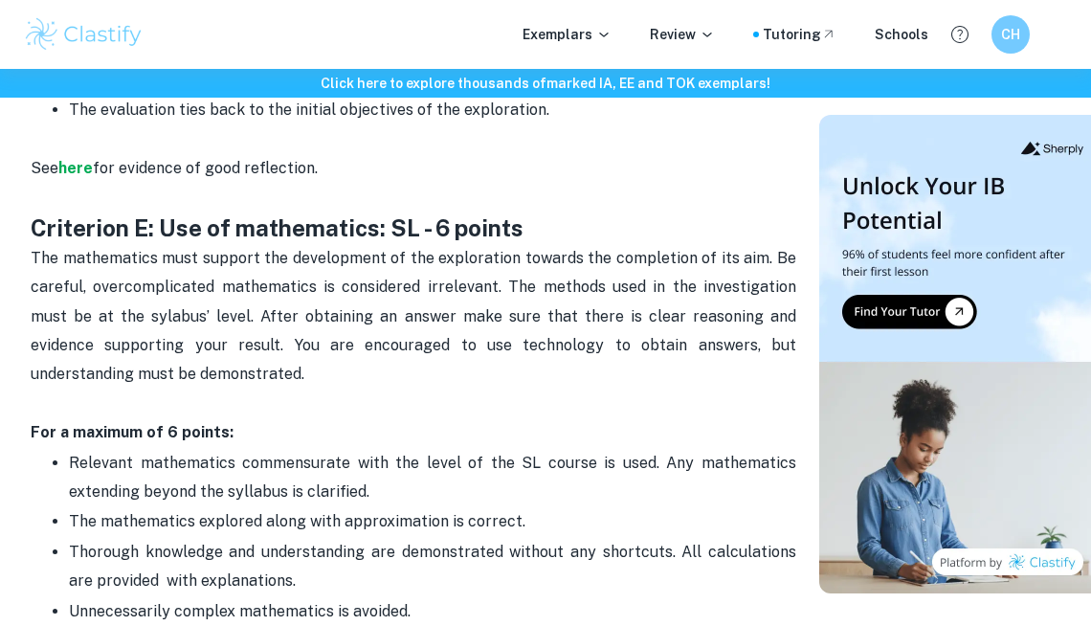
scroll to position [3215, 0]
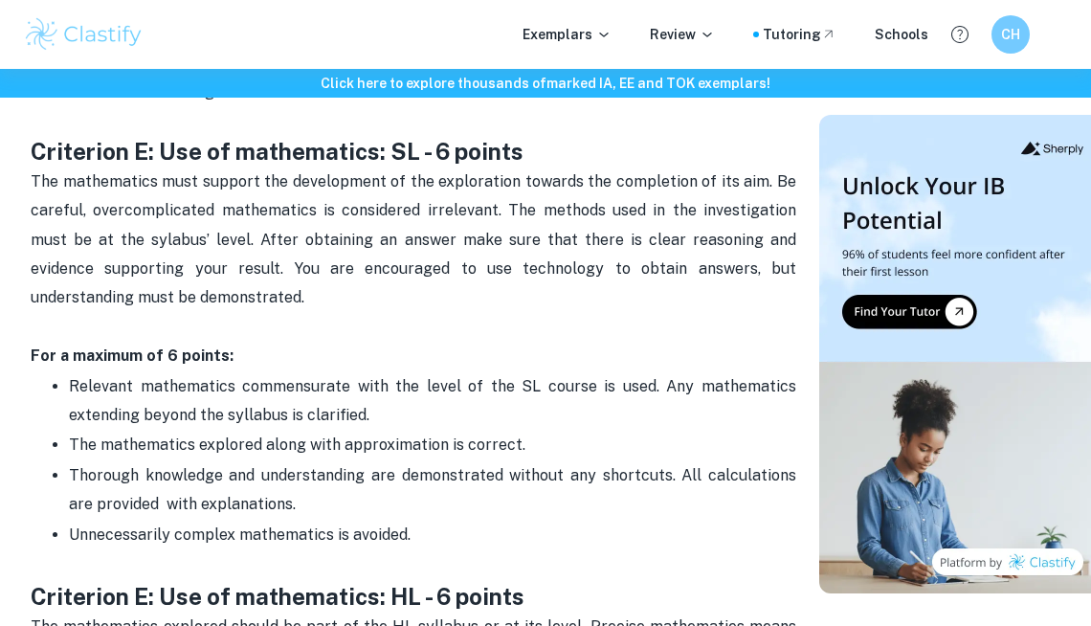
click at [470, 195] on p "The mathematics must support the development of the exploration towards the com…" at bounding box center [414, 254] width 766 height 174
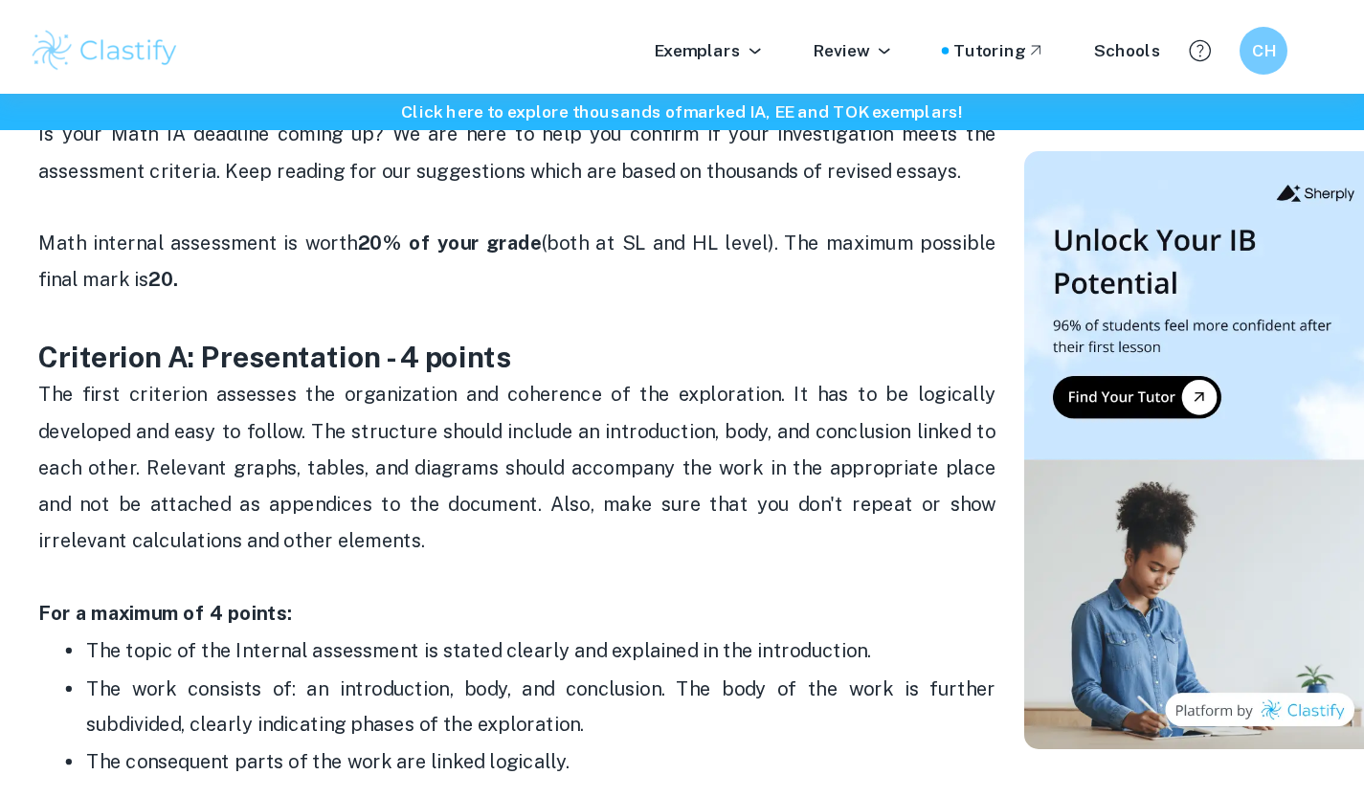
scroll to position [995, 0]
